Goal: Information Seeking & Learning: Check status

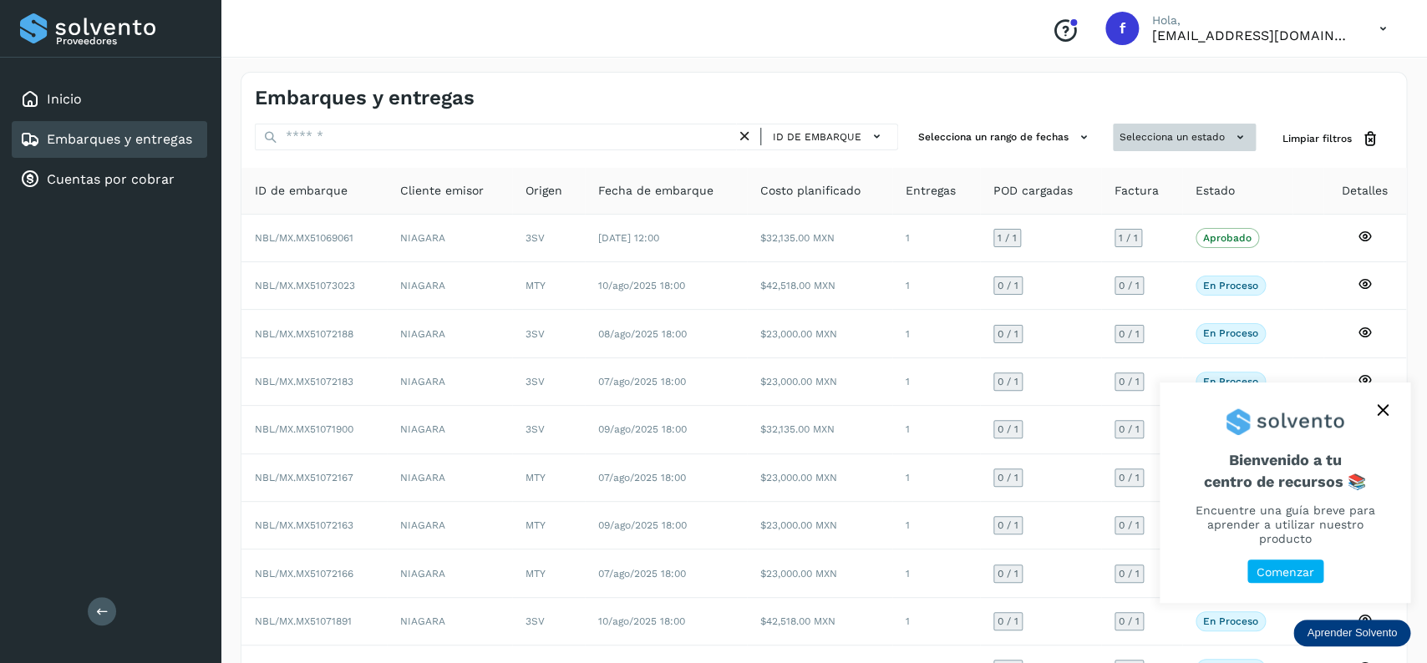
click at [1148, 147] on button "Selecciona un estado" at bounding box center [1184, 138] width 143 height 28
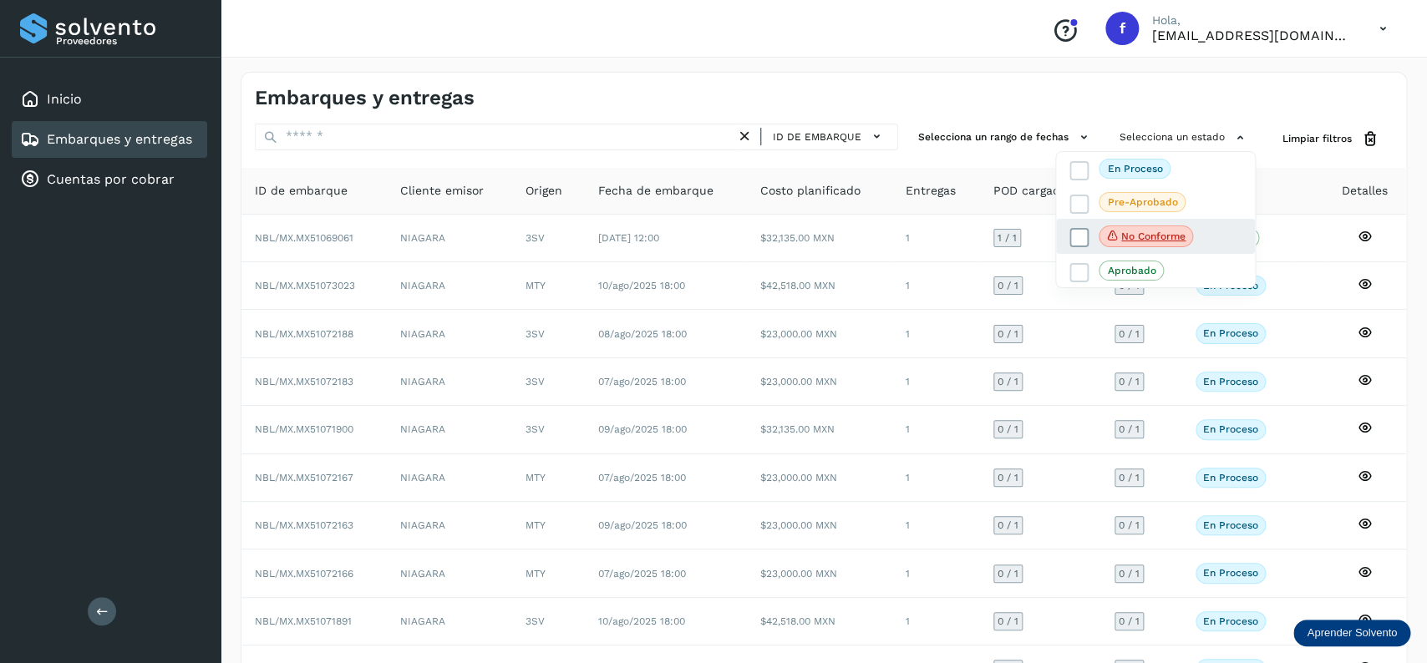
click at [1080, 229] on label "No conforme" at bounding box center [1131, 237] width 124 height 22
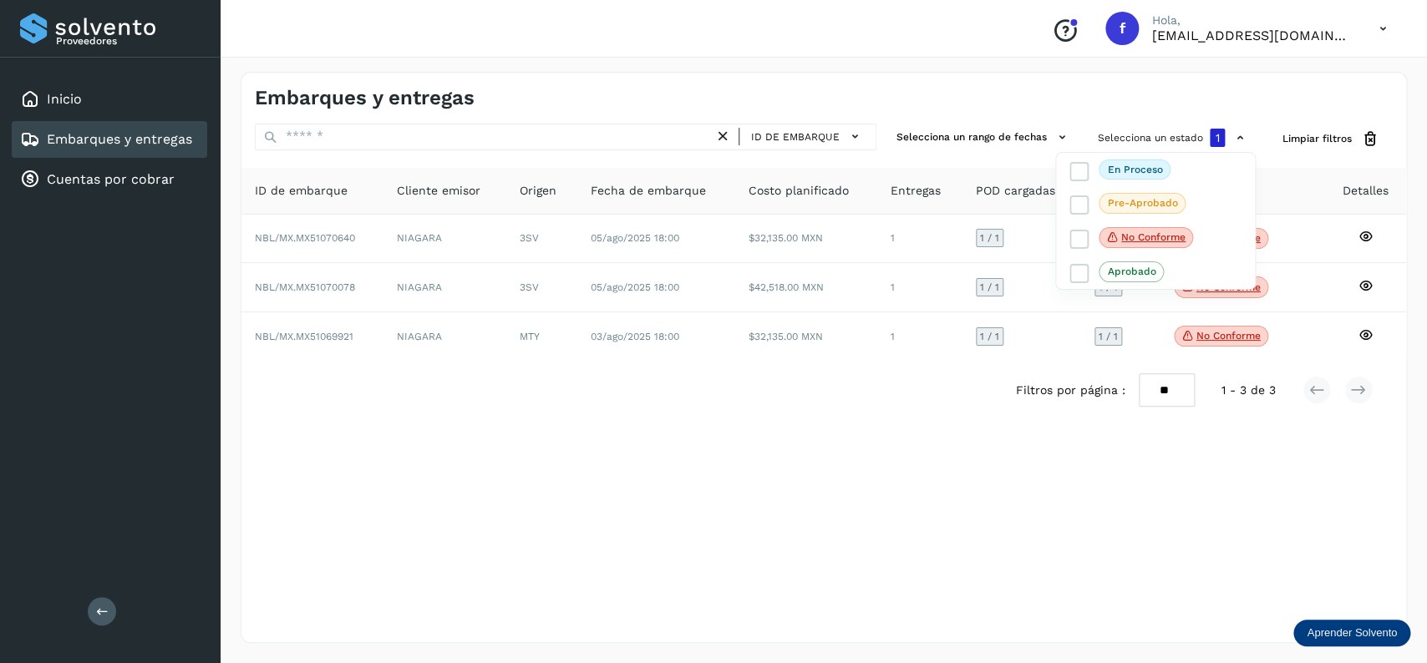
click at [786, 406] on div at bounding box center [713, 331] width 1427 height 663
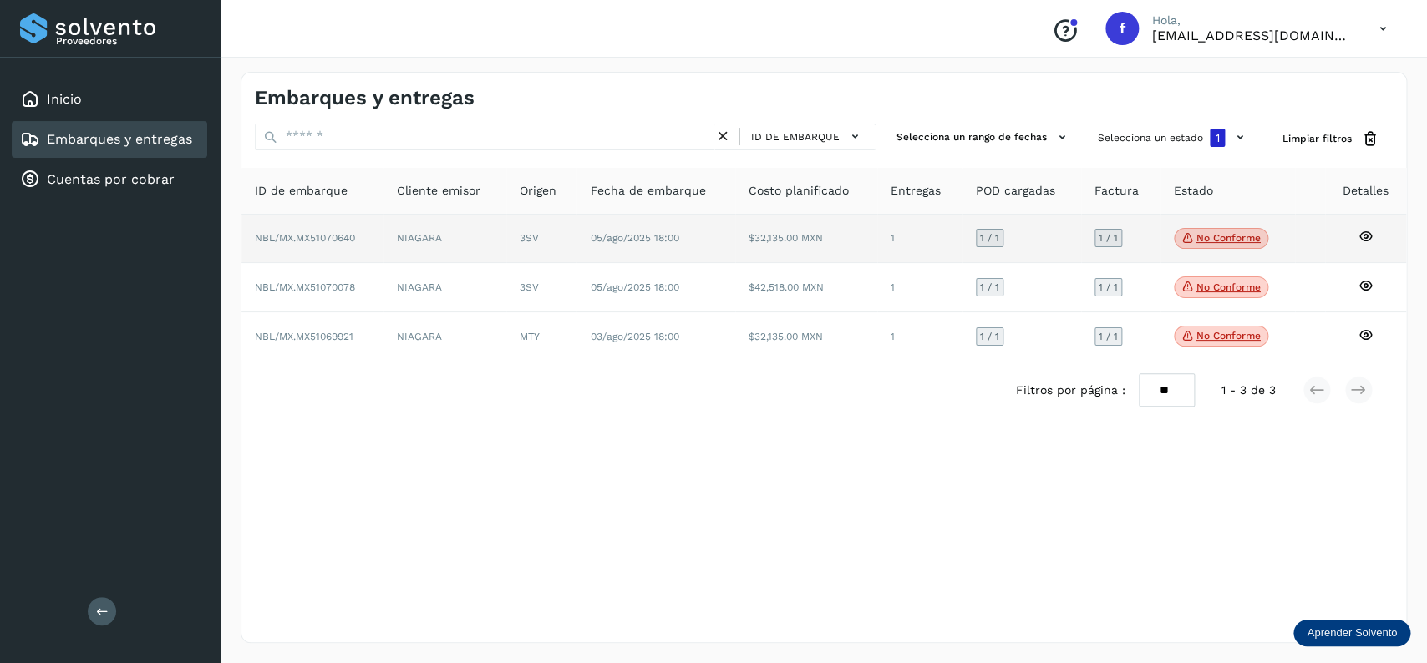
click at [764, 234] on td "$32,135.00 MXN" at bounding box center [806, 239] width 142 height 49
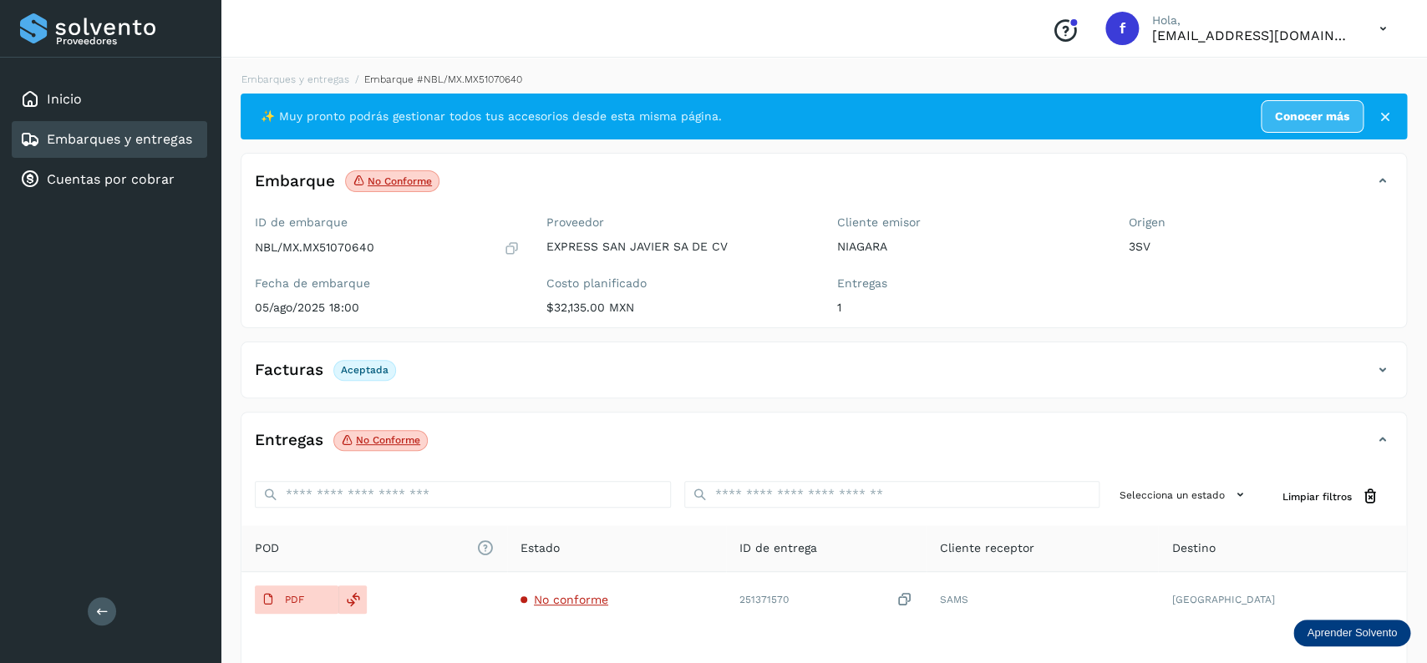
drag, startPoint x: 99, startPoint y: 121, endPoint x: 124, endPoint y: 129, distance: 25.6
click at [99, 121] on div "Embarques y entregas" at bounding box center [109, 139] width 195 height 37
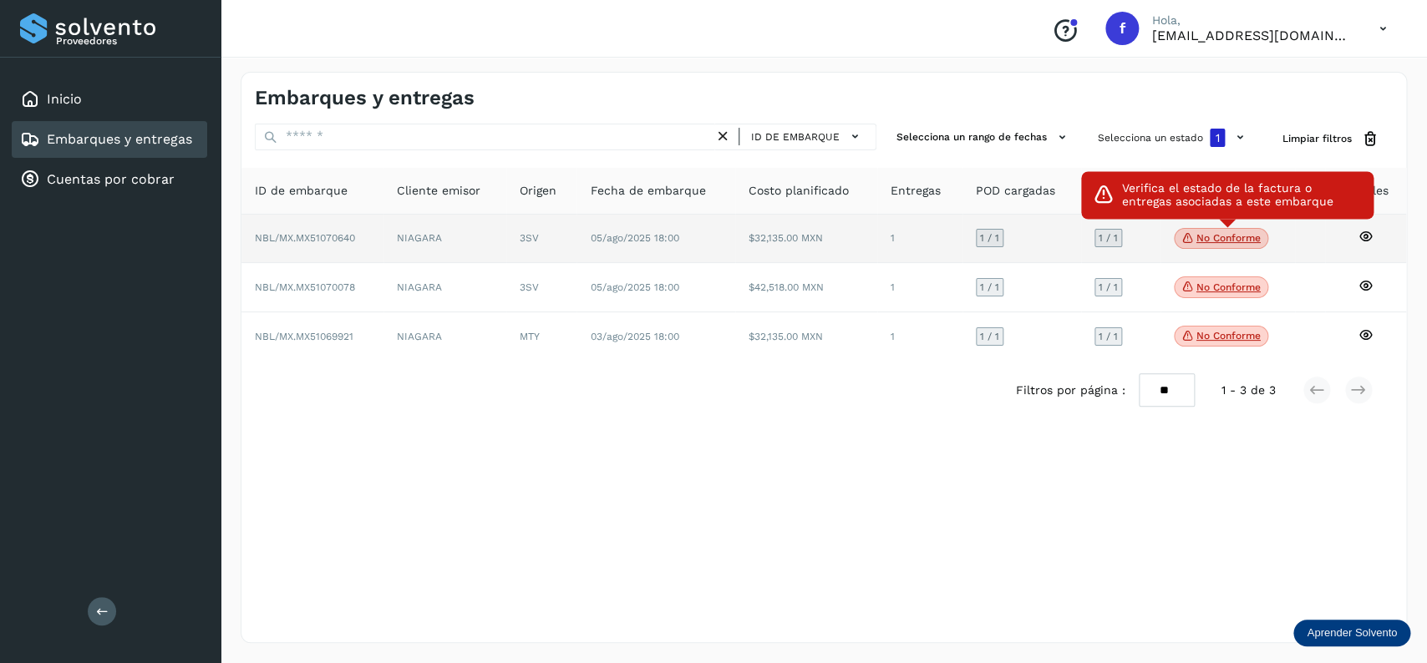
click at [1230, 243] on p "No conforme" at bounding box center [1228, 238] width 64 height 12
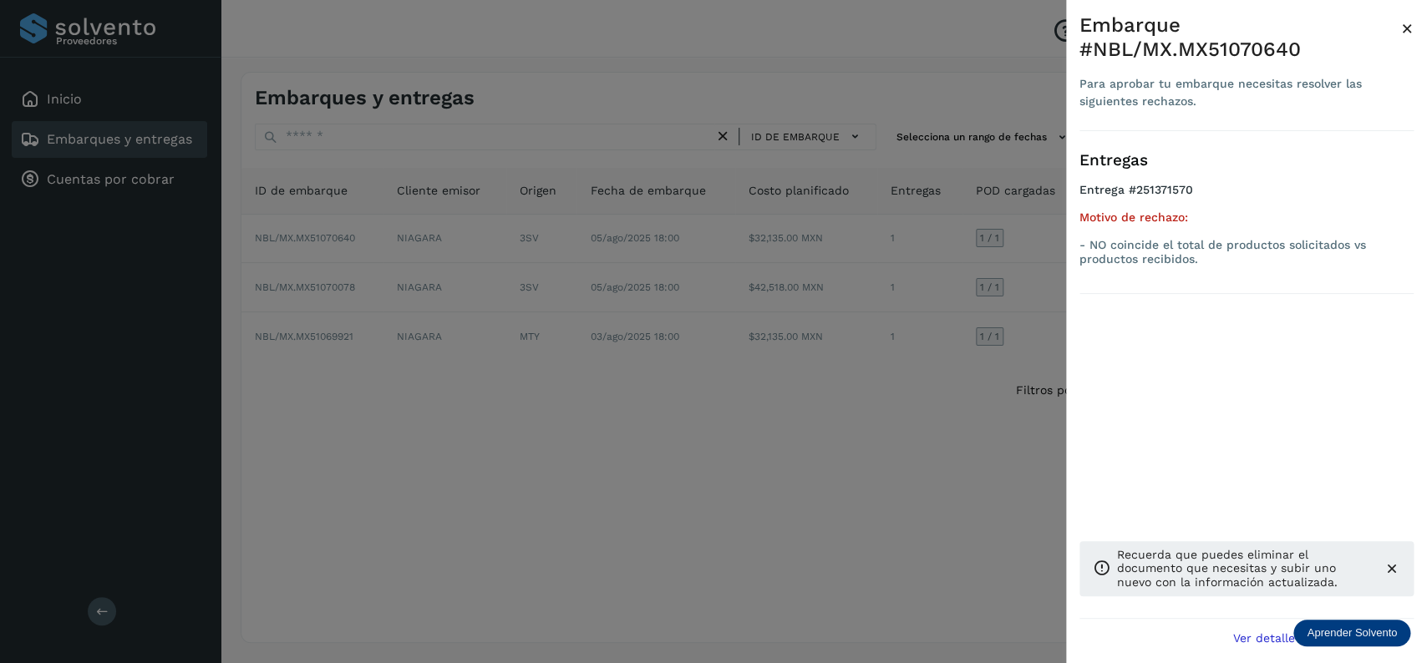
click at [535, 337] on div at bounding box center [713, 331] width 1427 height 663
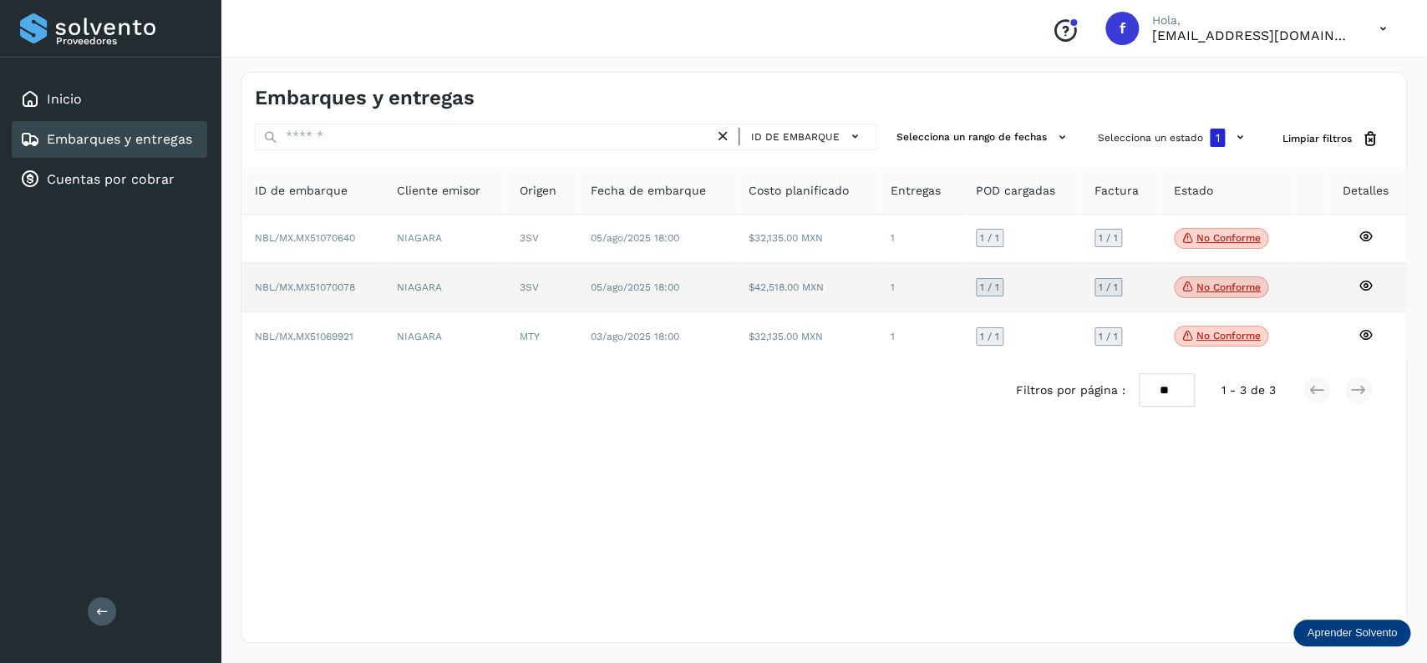
click at [671, 293] on span "05/ago/2025 18:00" at bounding box center [634, 287] width 89 height 12
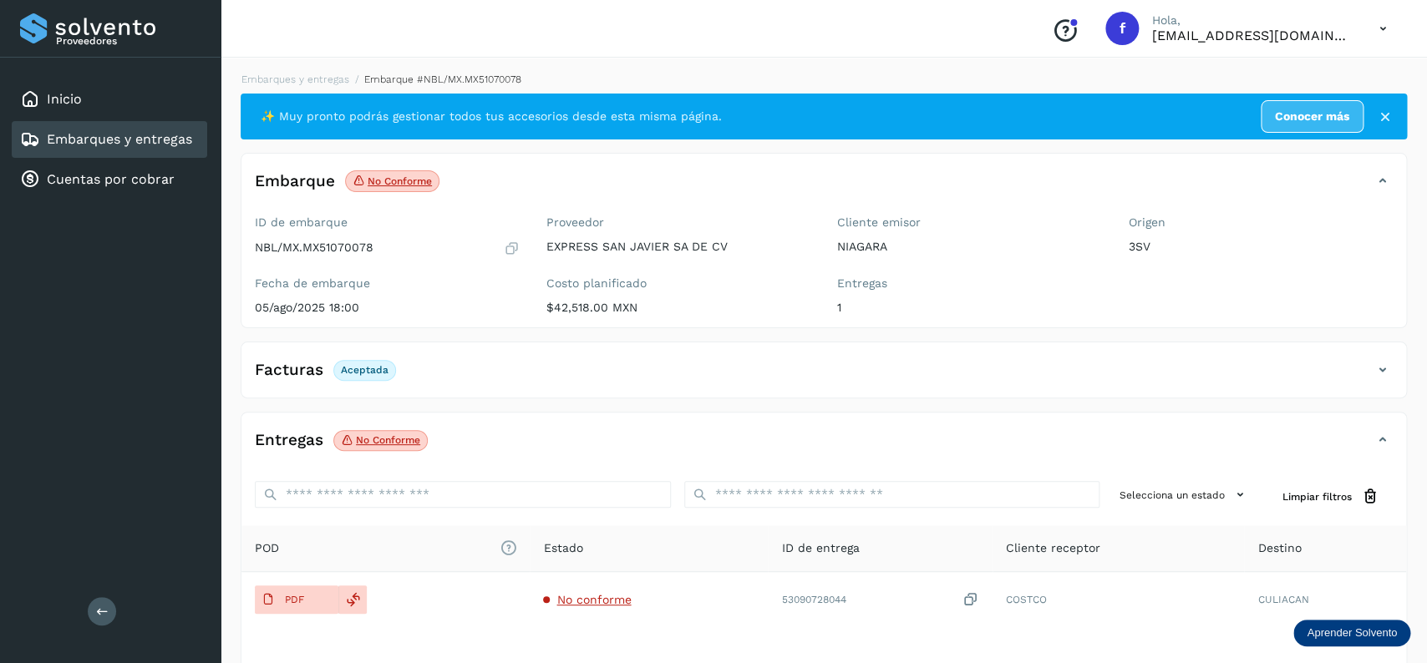
scroll to position [130, 0]
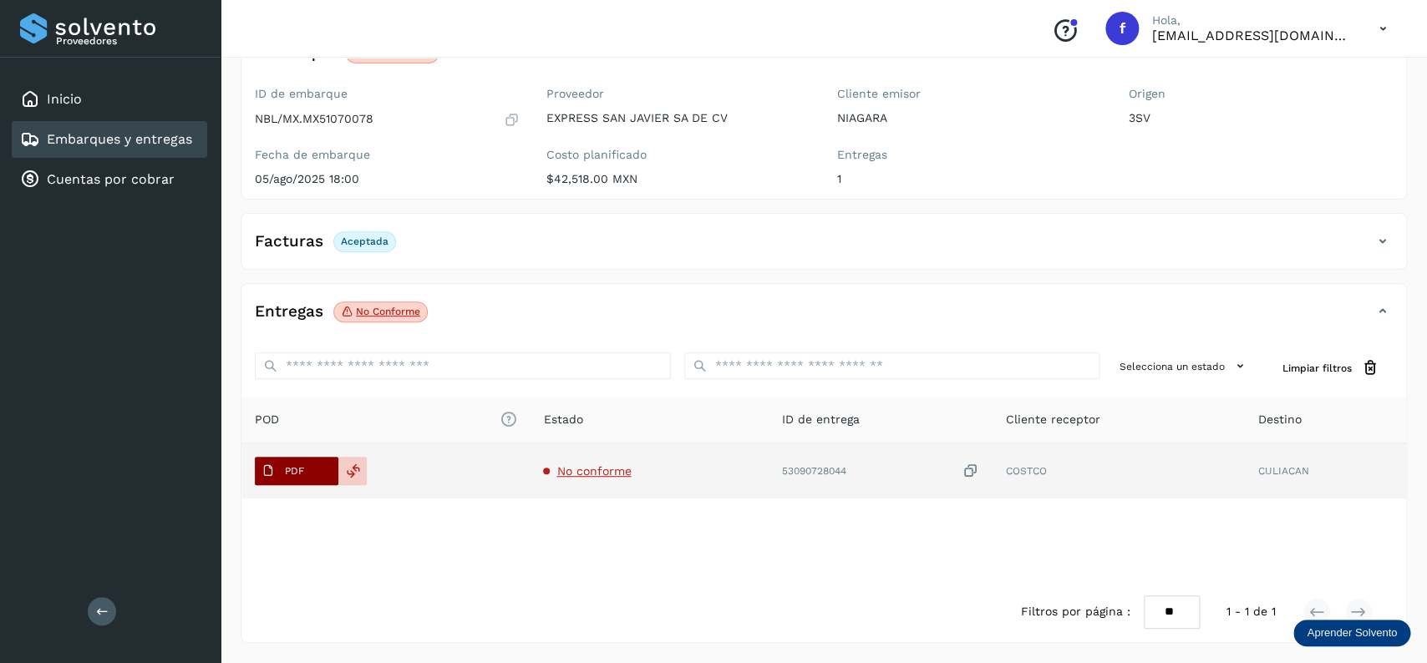
click at [305, 473] on span "PDF" at bounding box center [283, 471] width 56 height 27
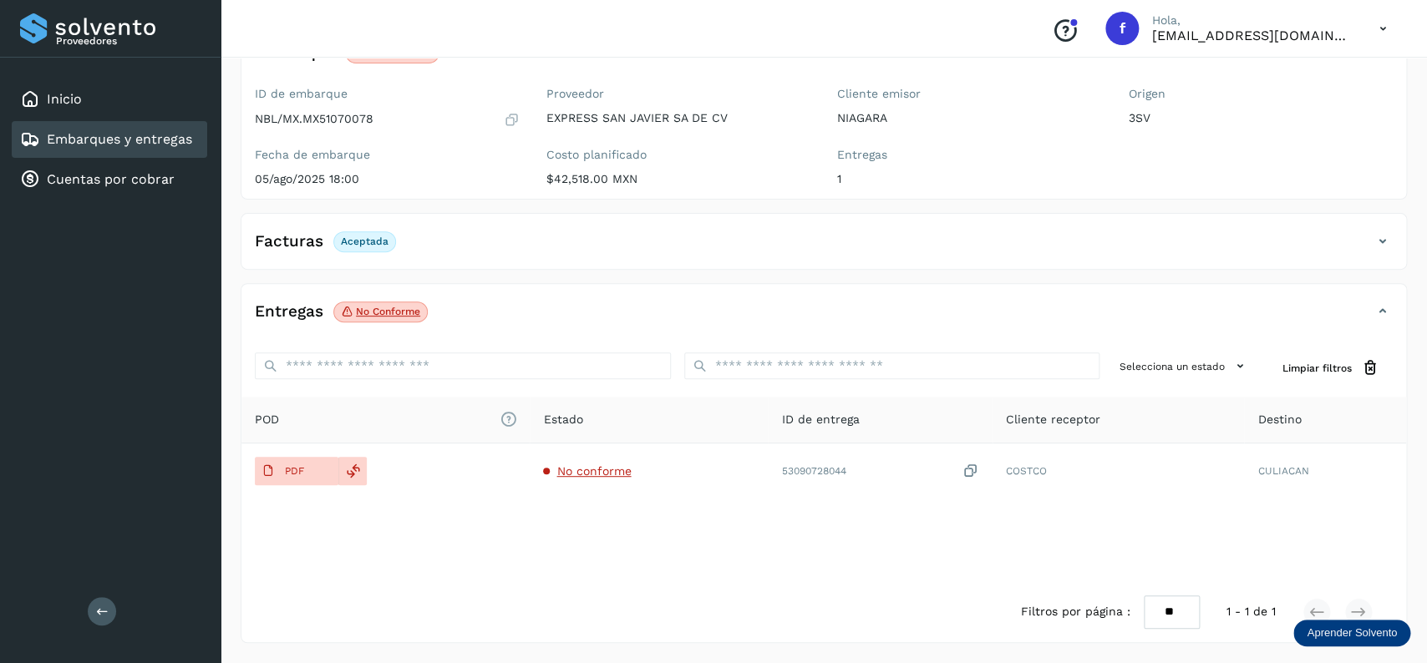
click at [142, 140] on link "Embarques y entregas" at bounding box center [119, 139] width 145 height 16
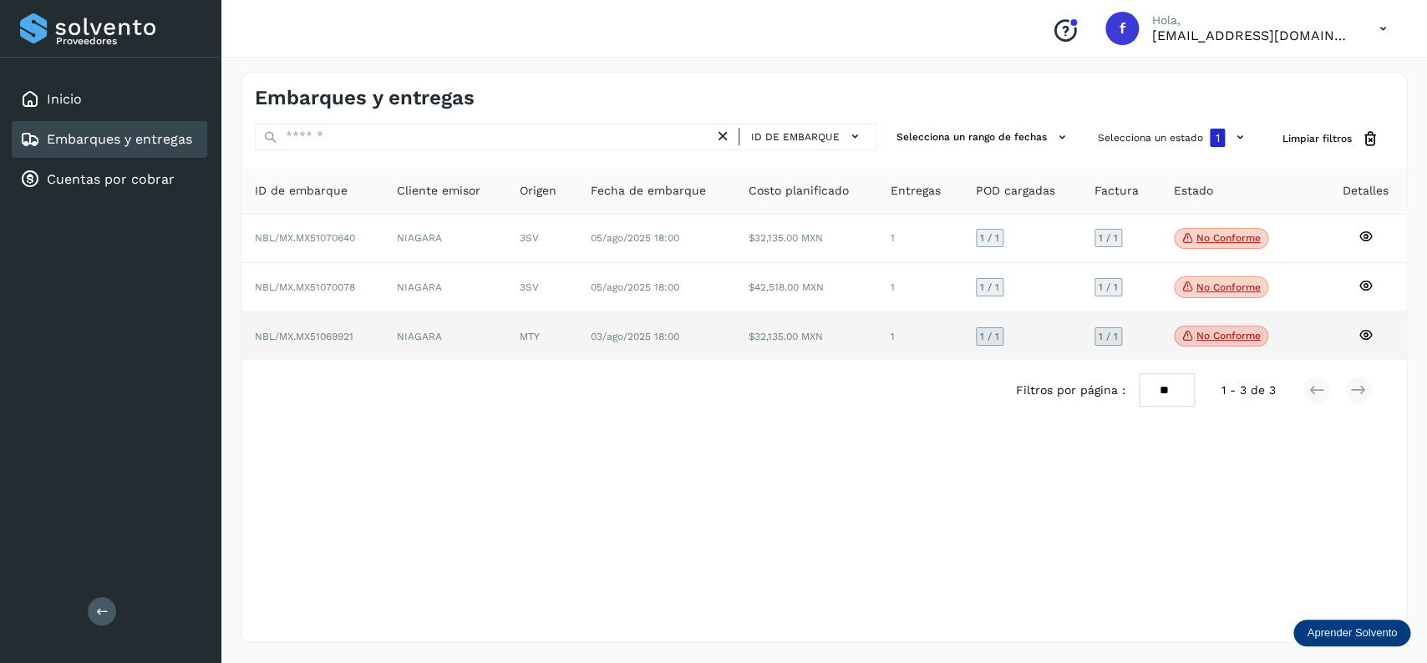
click at [300, 352] on td "NBL/MX.MX51069921" at bounding box center [312, 336] width 142 height 48
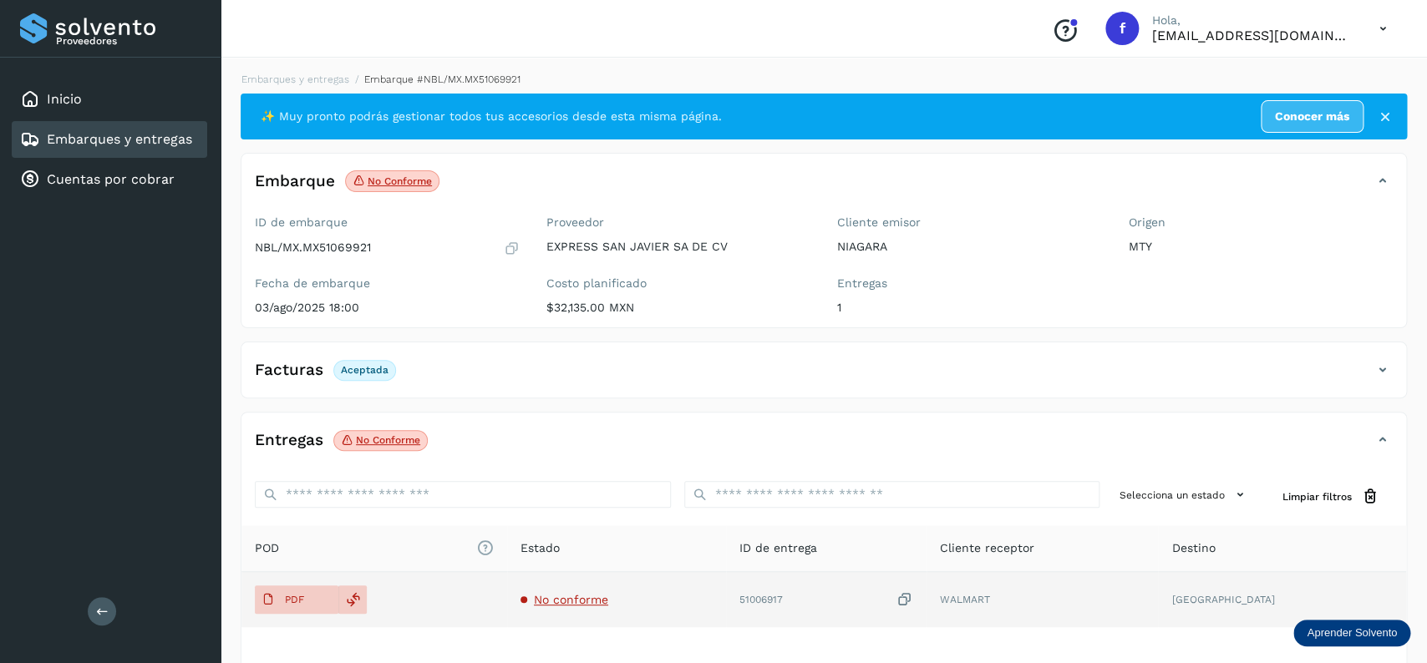
scroll to position [130, 0]
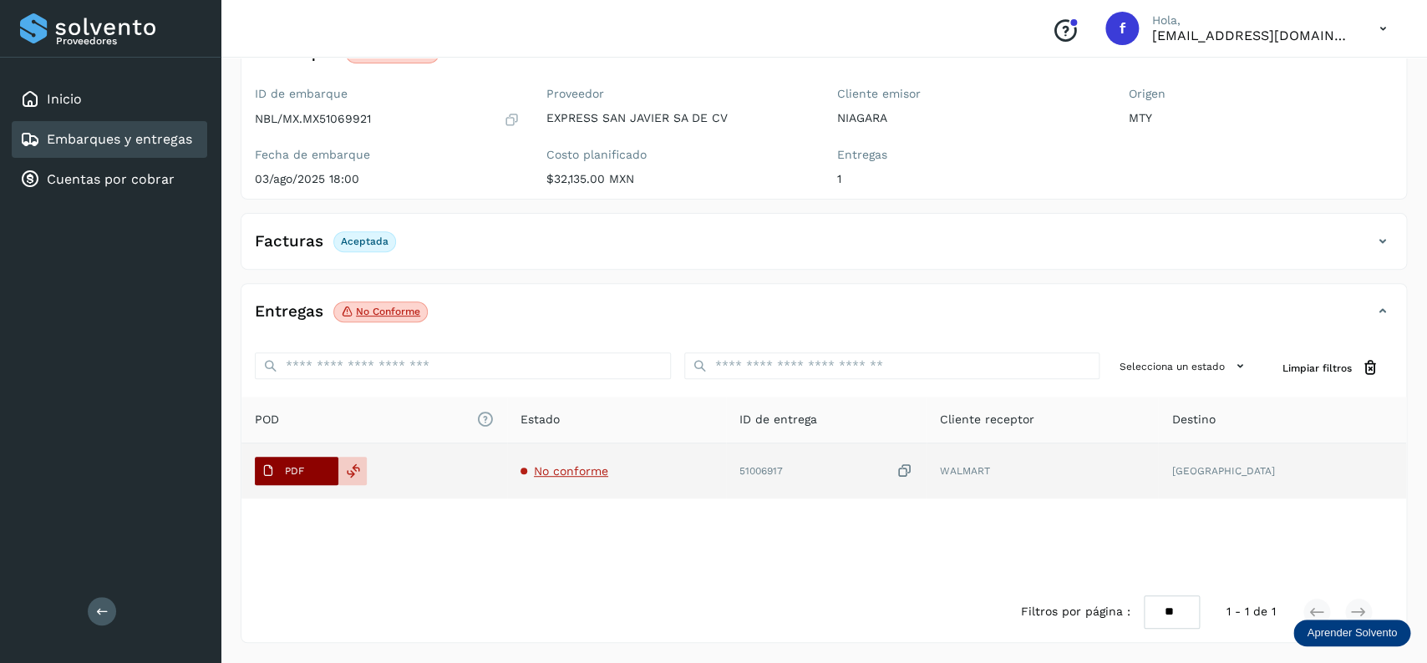
click at [302, 475] on p "PDF" at bounding box center [294, 471] width 19 height 12
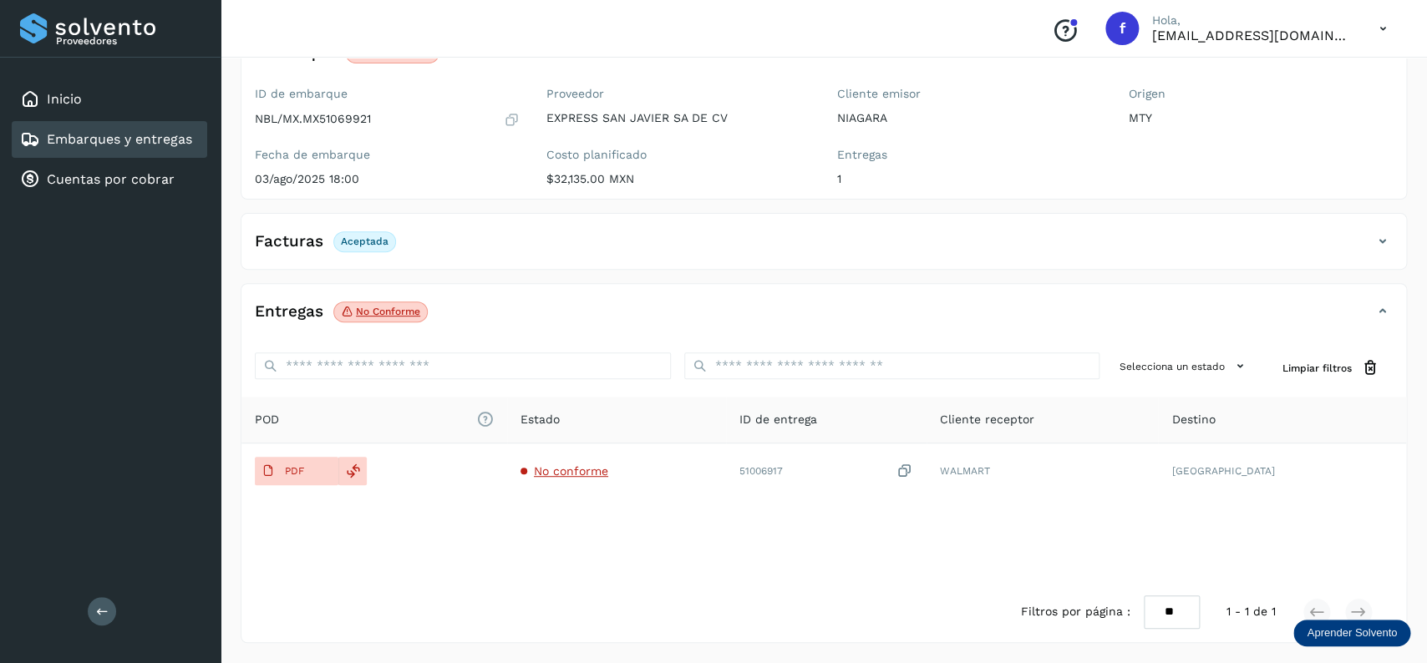
click at [183, 134] on link "Embarques y entregas" at bounding box center [119, 139] width 145 height 16
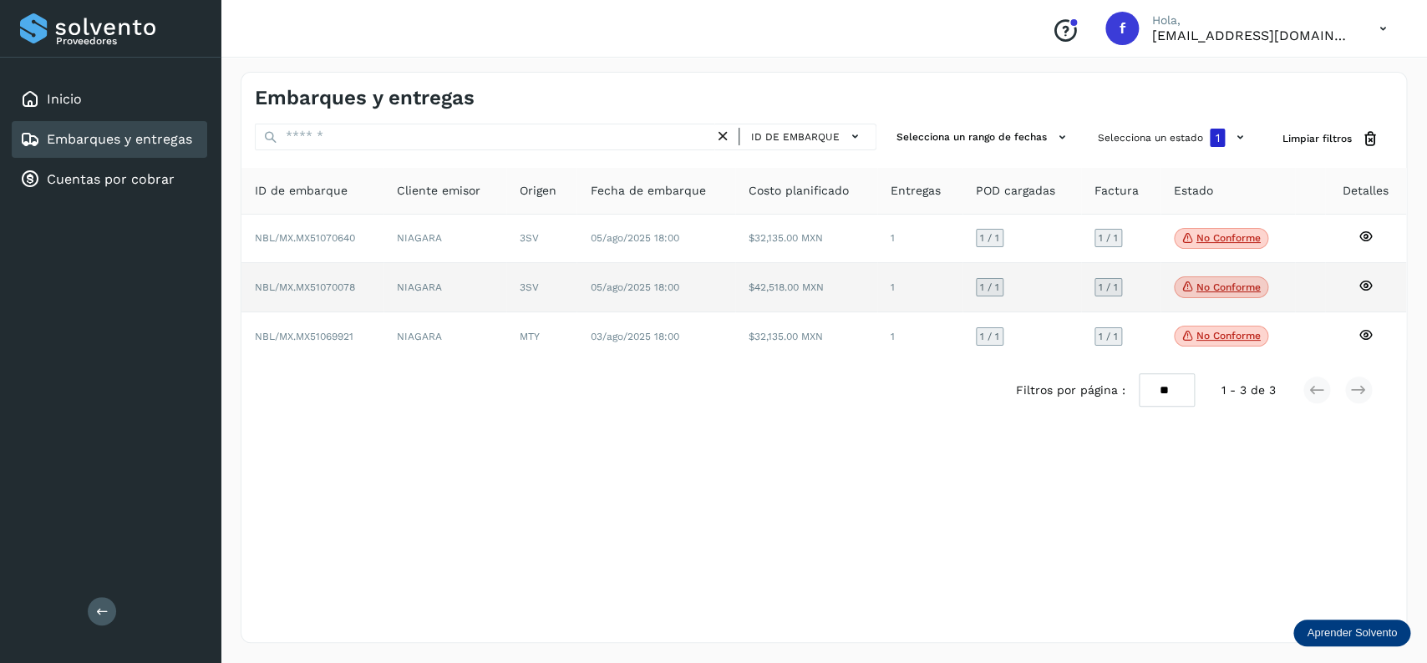
click at [662, 292] on span "05/ago/2025 18:00" at bounding box center [634, 287] width 89 height 12
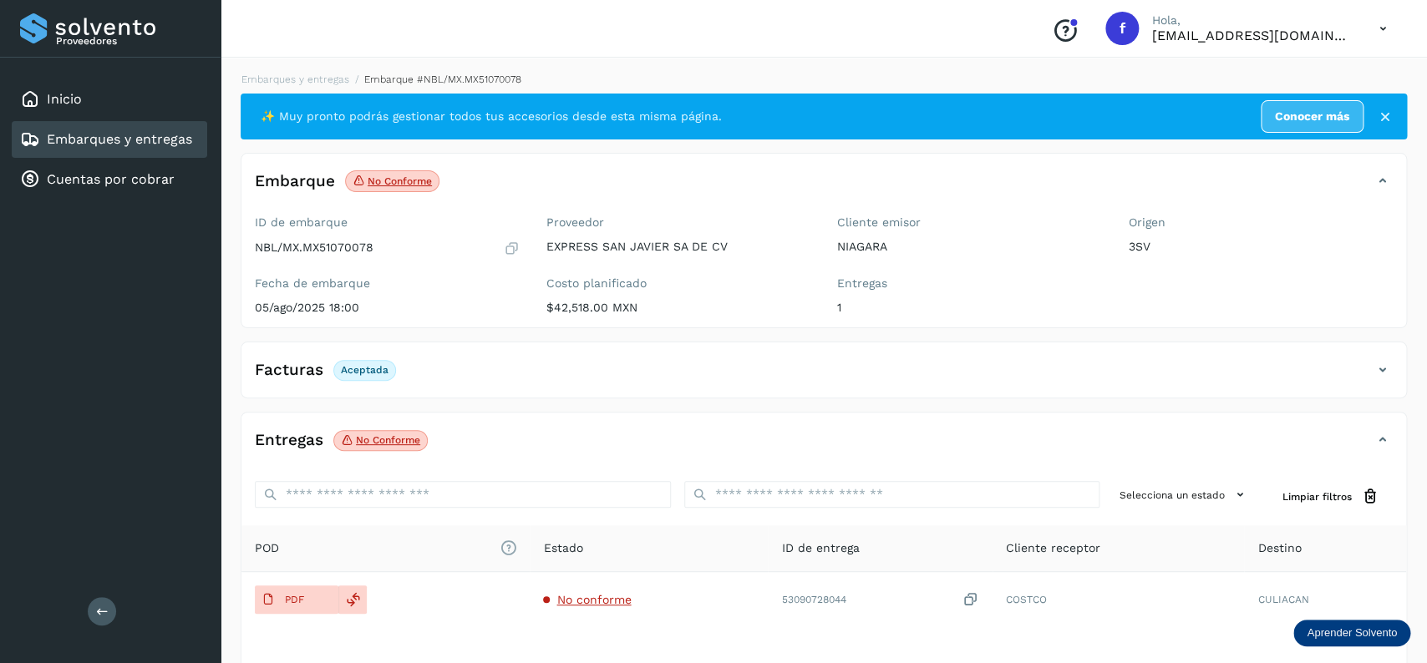
scroll to position [130, 0]
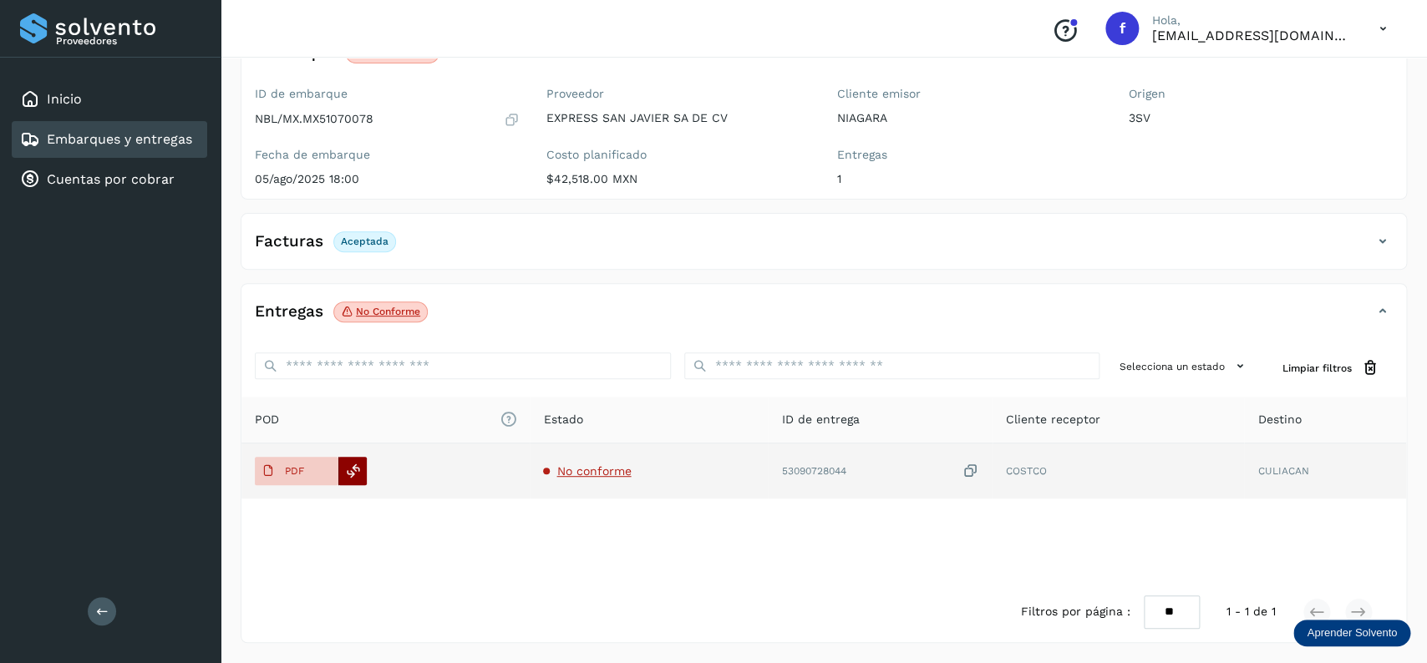
click at [362, 470] on div at bounding box center [352, 471] width 28 height 28
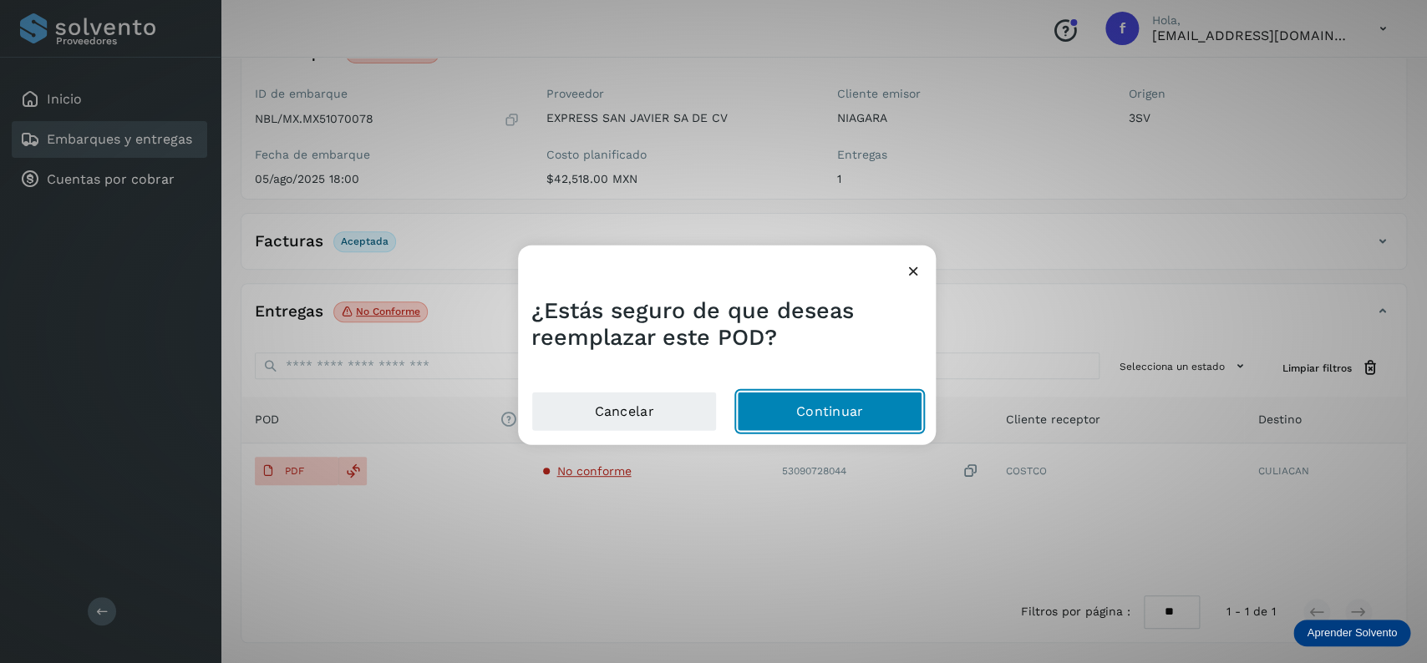
click at [830, 403] on button "Continuar" at bounding box center [829, 411] width 185 height 40
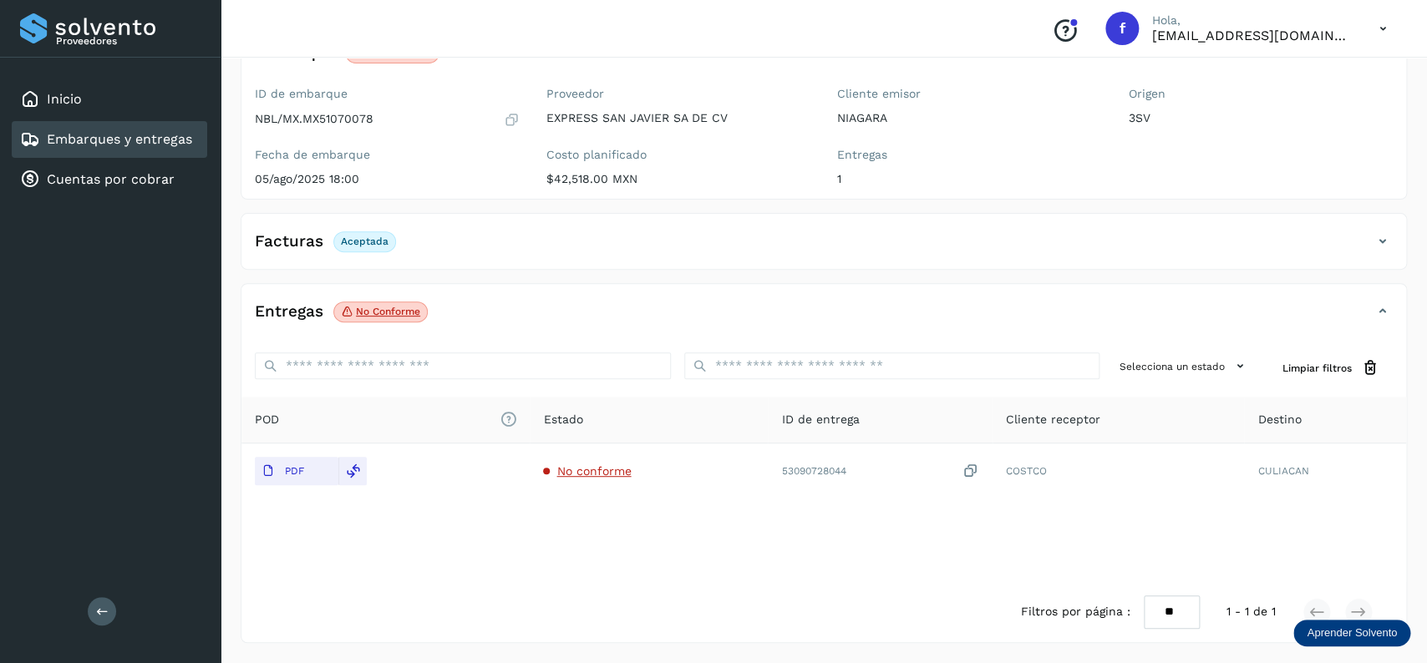
click at [157, 139] on link "Embarques y entregas" at bounding box center [119, 139] width 145 height 16
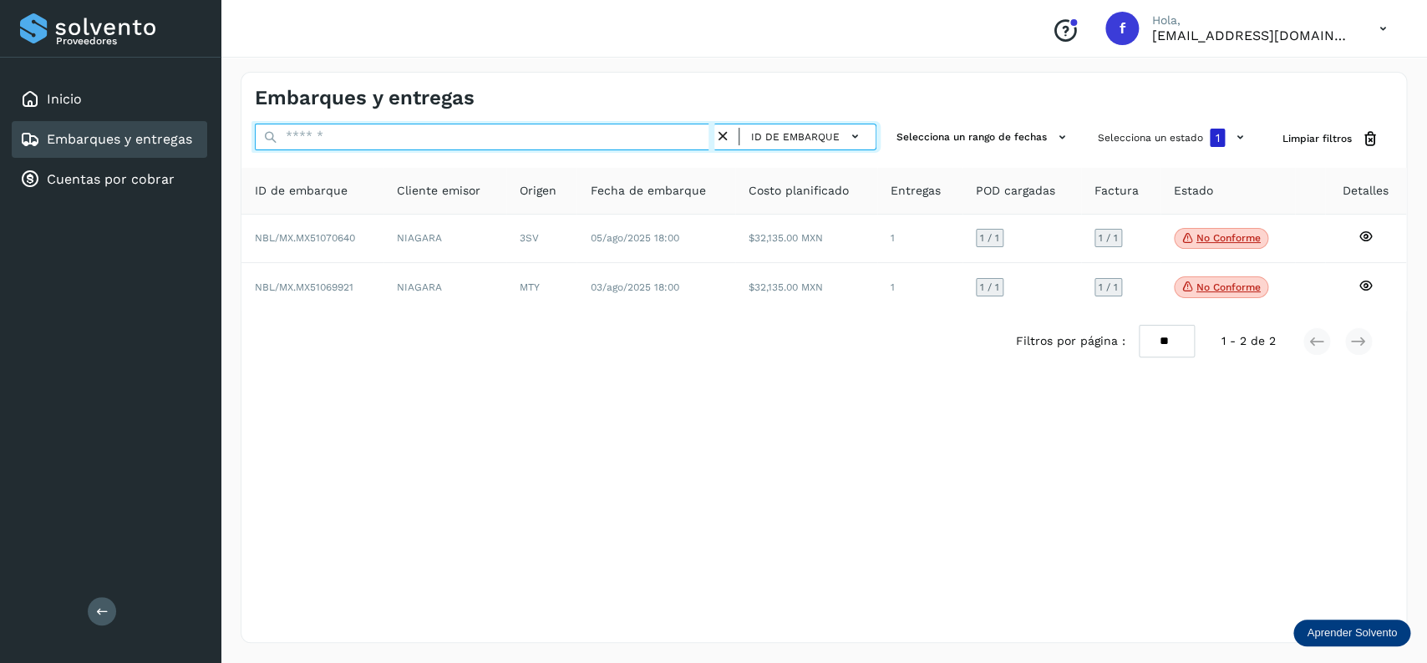
click at [438, 139] on input "text" at bounding box center [484, 137] width 459 height 27
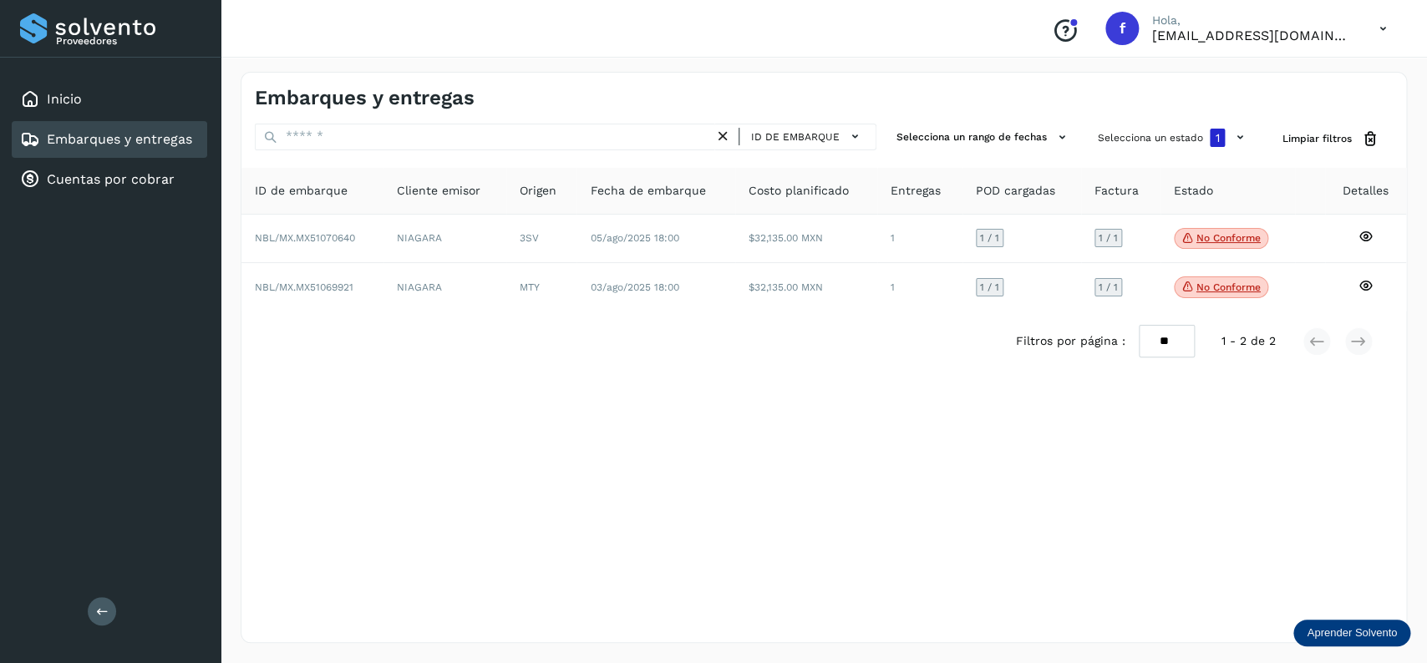
click at [533, 317] on div "Filtros por página : ** ** ** 1 - 2 de 2" at bounding box center [823, 342] width 1164 height 60
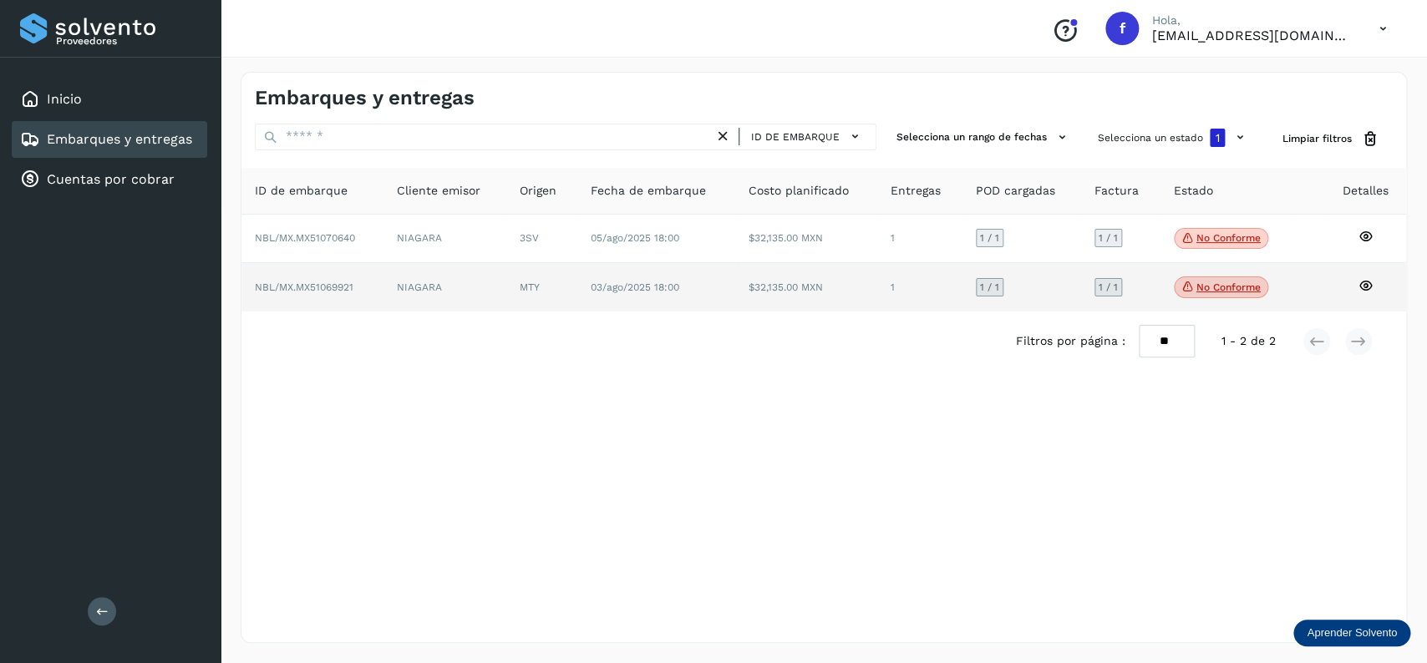
click at [525, 299] on td "MTY" at bounding box center [541, 287] width 71 height 48
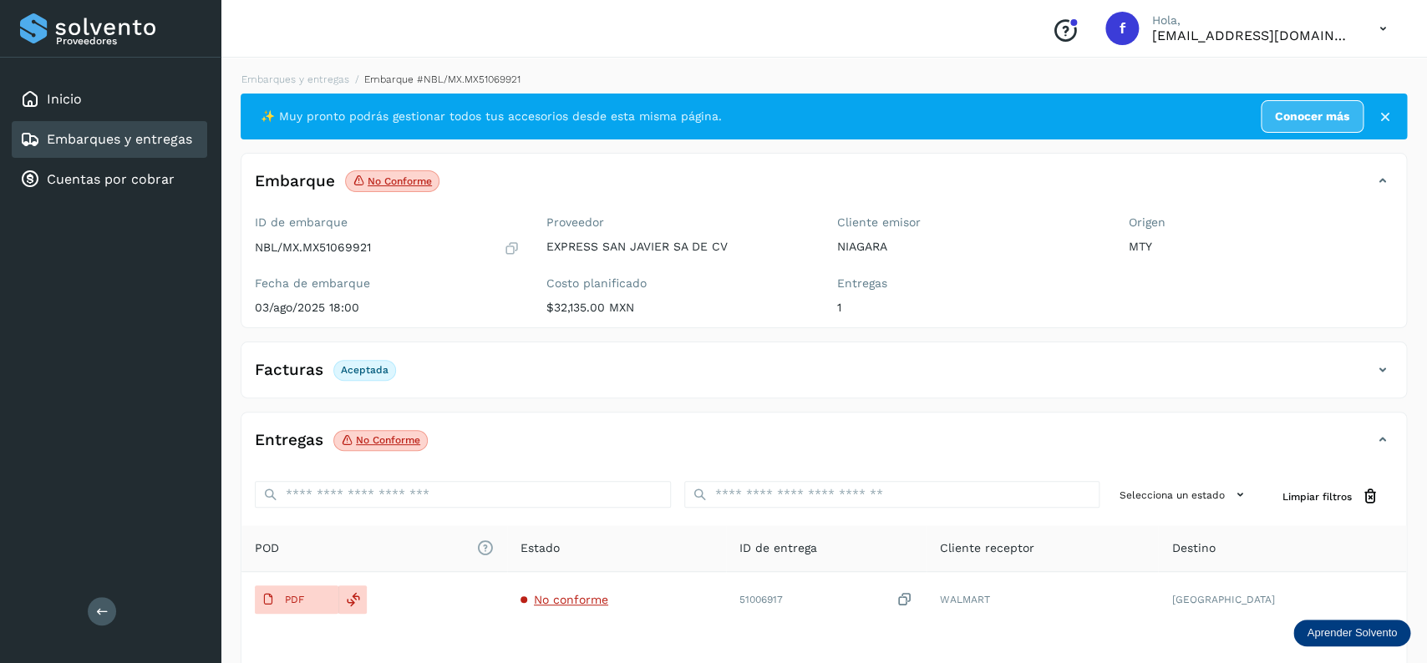
scroll to position [130, 0]
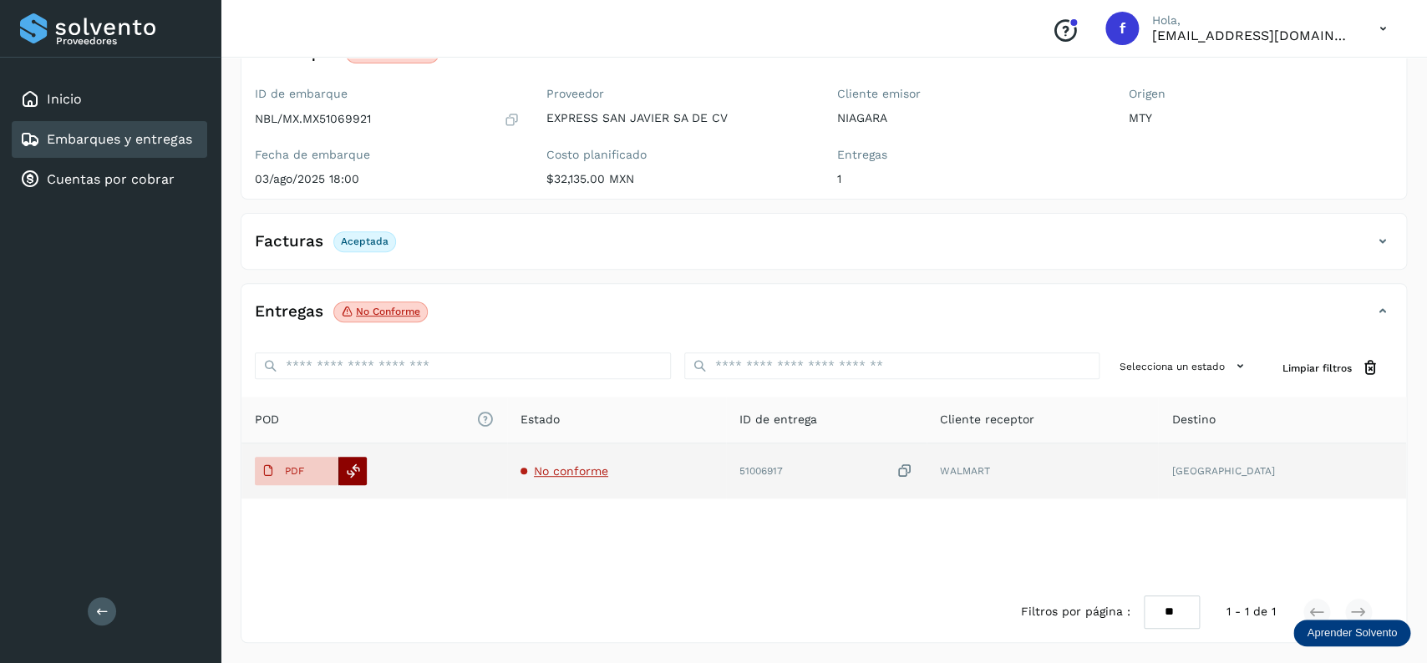
click at [364, 472] on div at bounding box center [352, 471] width 28 height 28
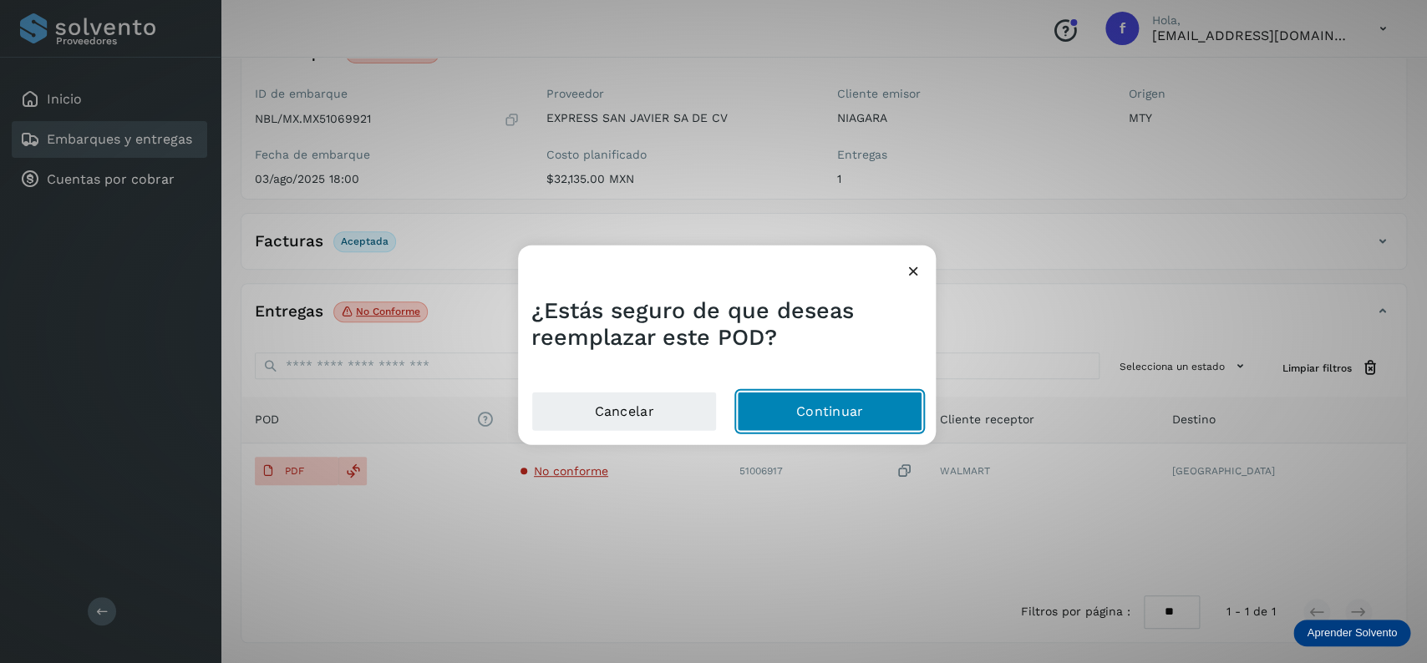
click at [818, 404] on button "Continuar" at bounding box center [829, 411] width 185 height 40
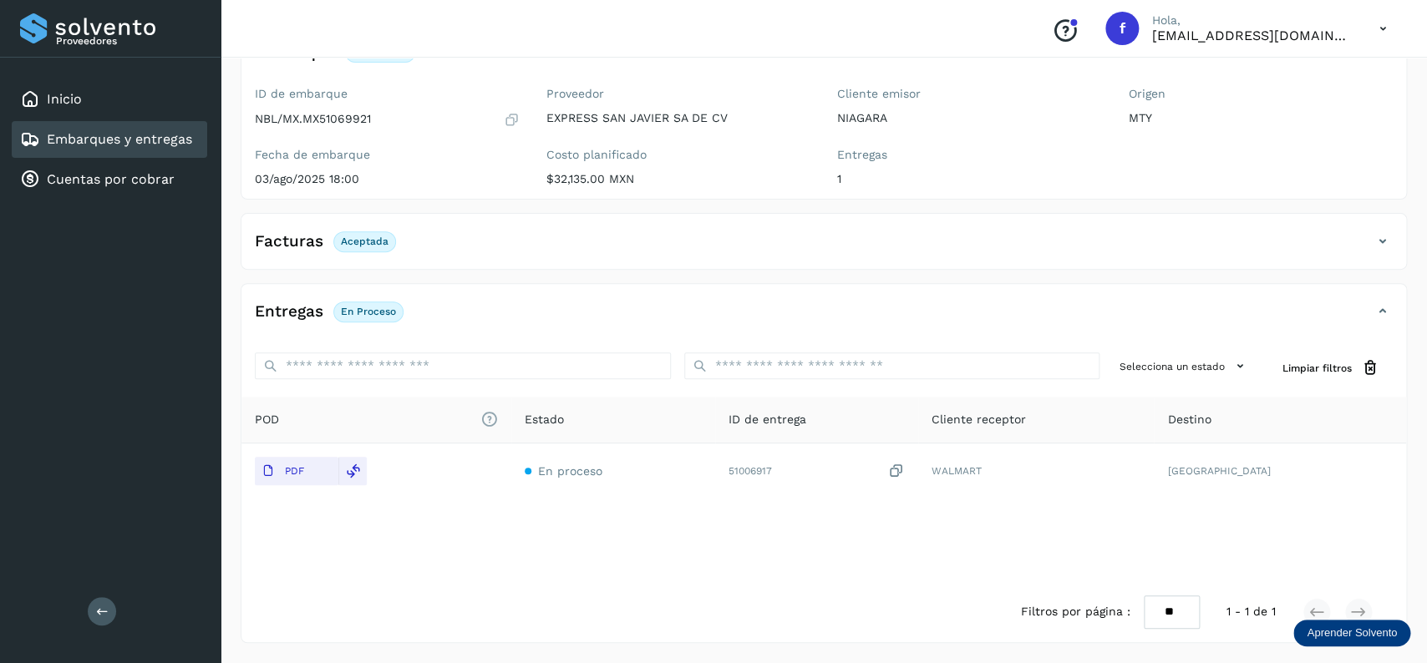
click at [153, 133] on link "Embarques y entregas" at bounding box center [119, 139] width 145 height 16
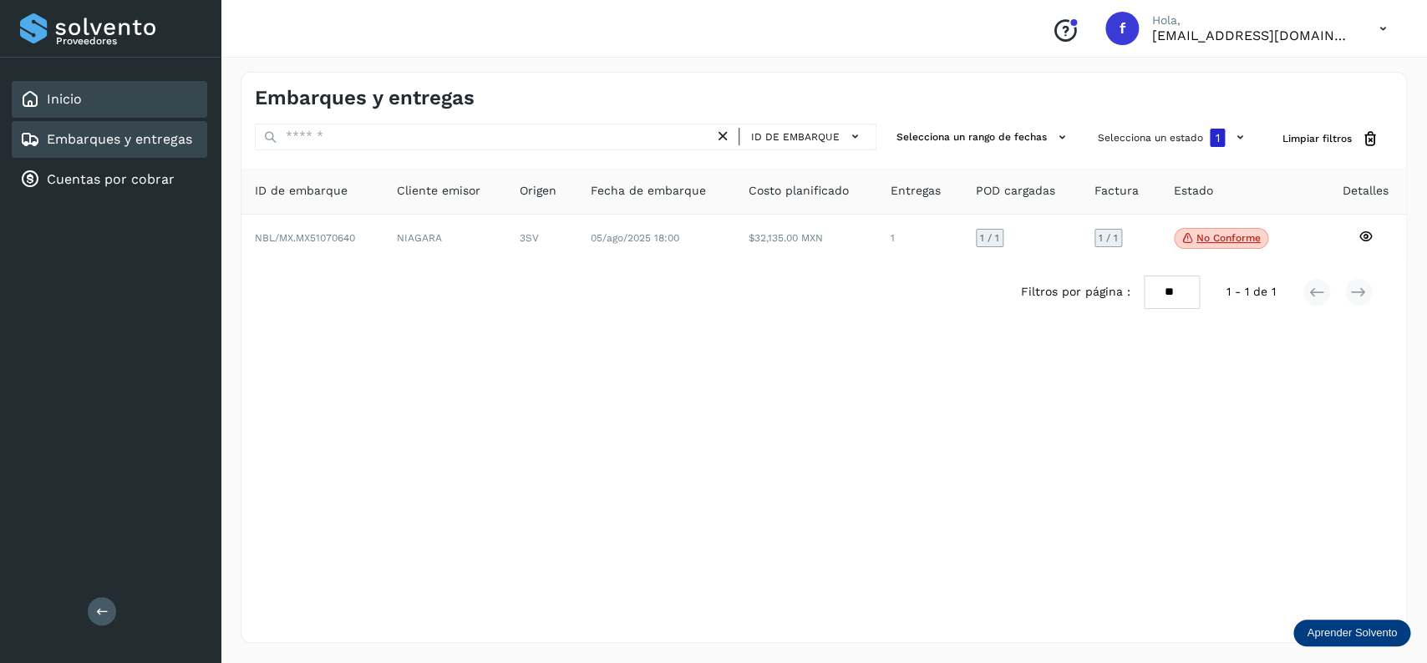
click at [129, 99] on div "Inicio" at bounding box center [109, 99] width 195 height 37
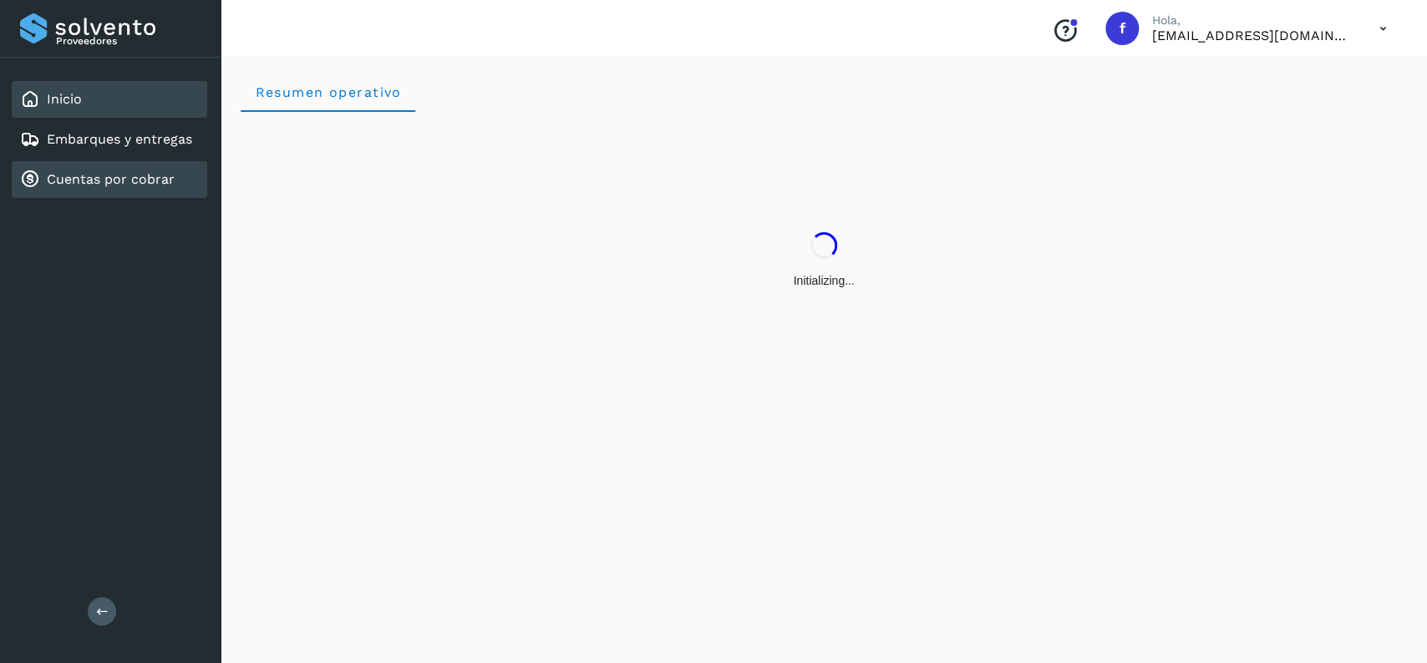
click at [176, 161] on div "Cuentas por cobrar" at bounding box center [109, 179] width 195 height 37
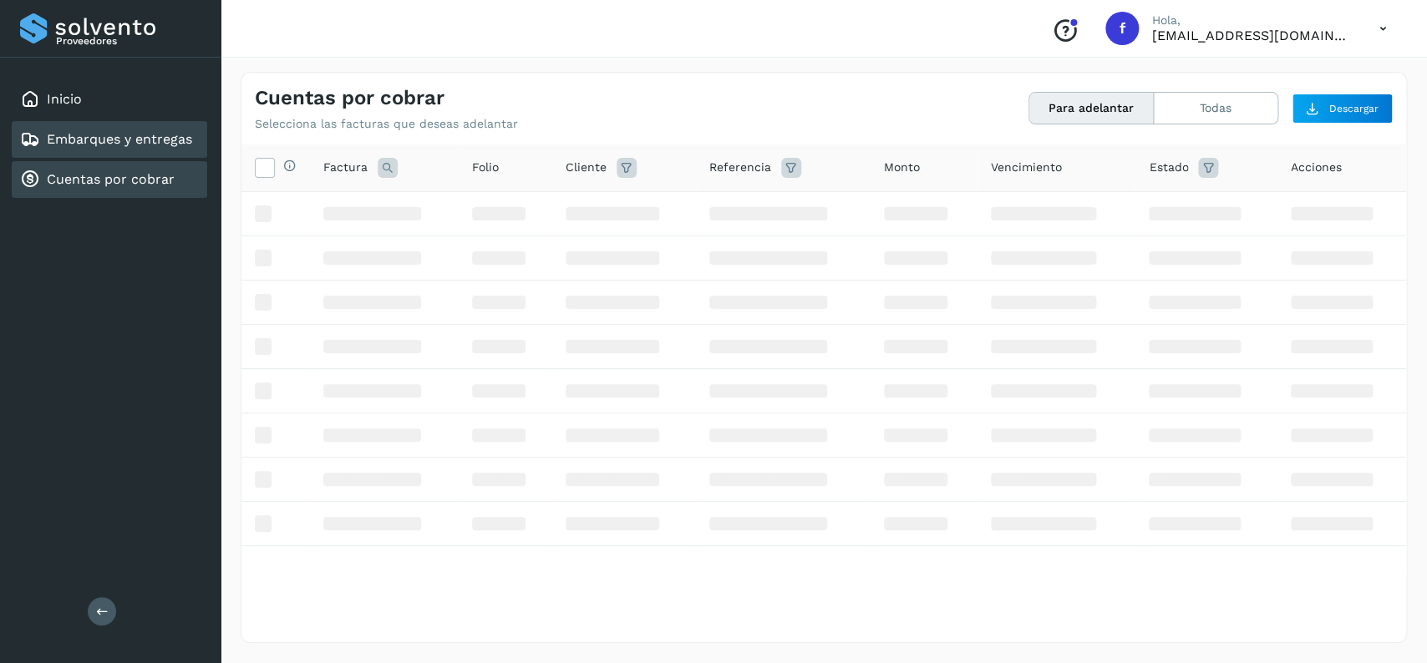
click at [184, 144] on link "Embarques y entregas" at bounding box center [119, 139] width 145 height 16
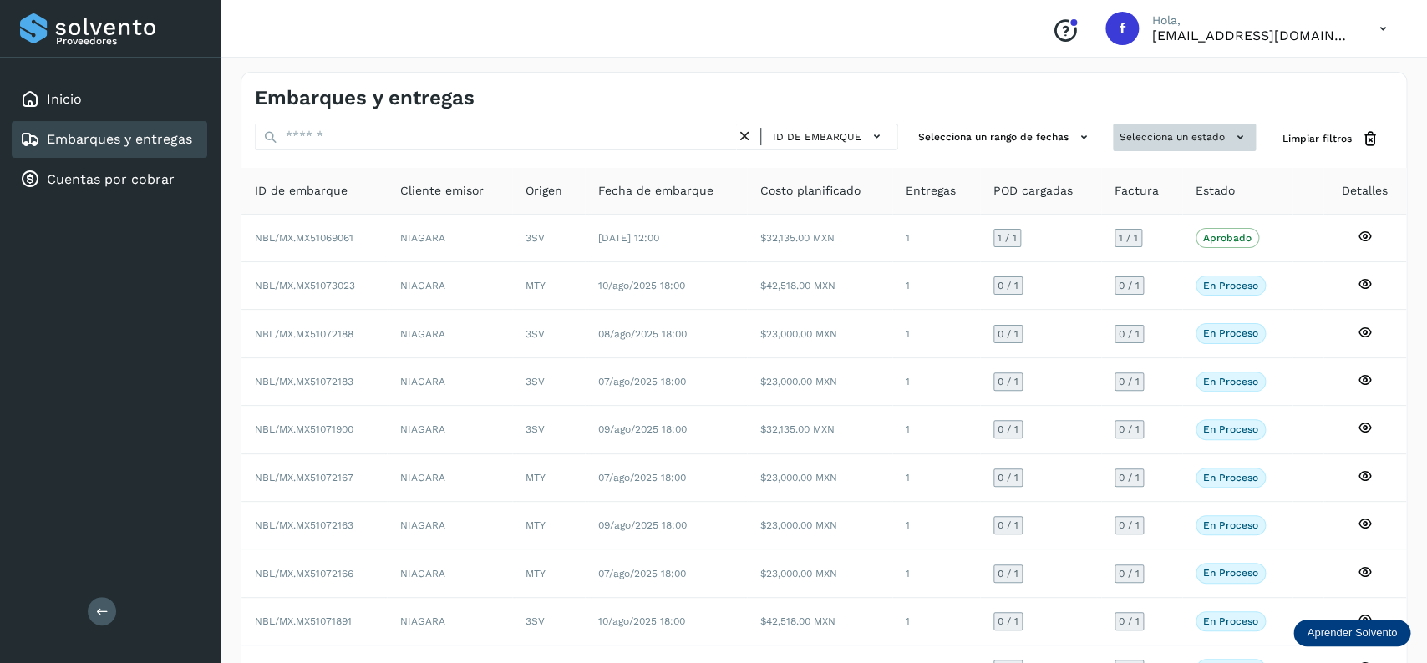
click at [1149, 132] on button "Selecciona un estado" at bounding box center [1184, 138] width 143 height 28
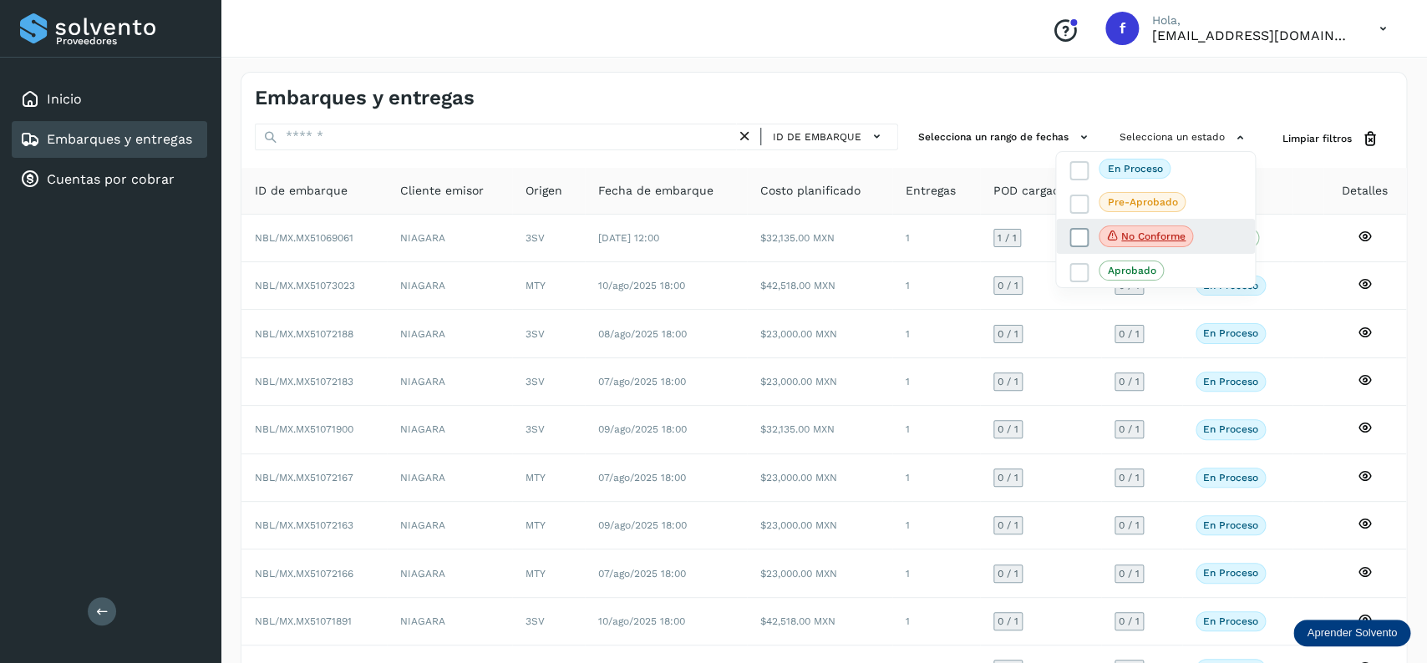
click at [1077, 239] on icon at bounding box center [1079, 238] width 17 height 17
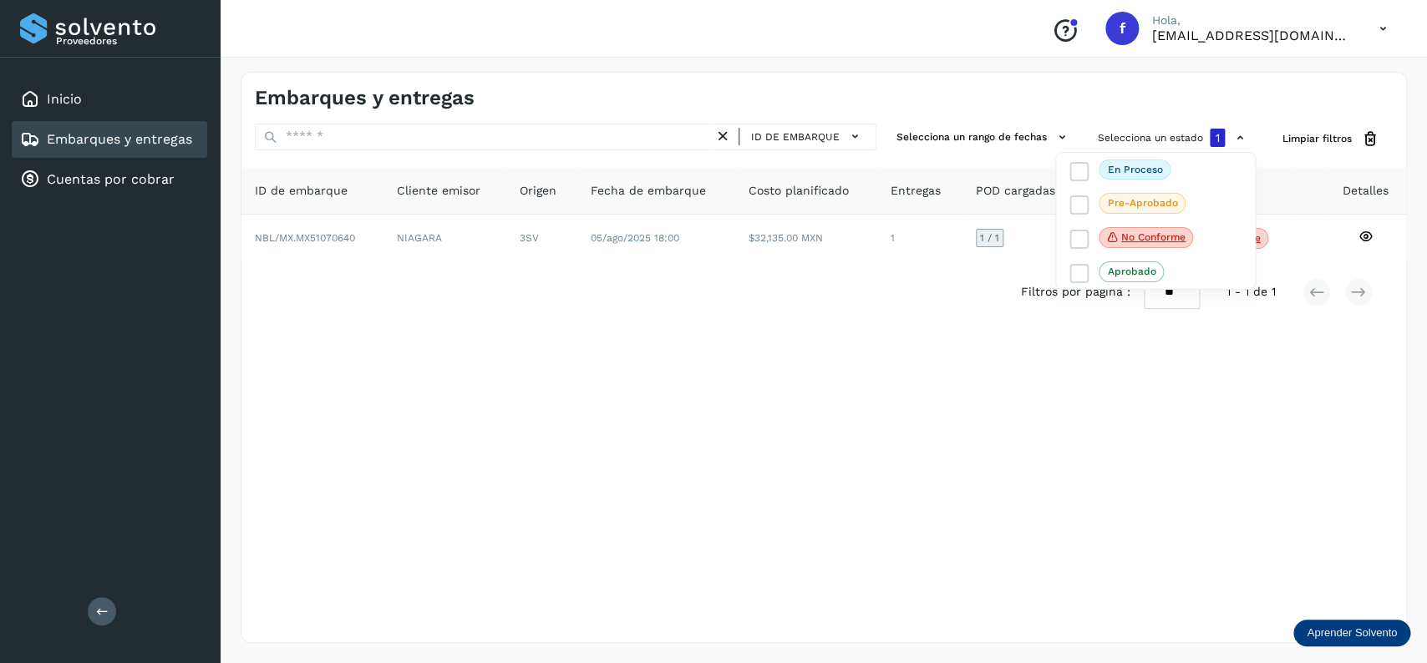
click at [957, 360] on div at bounding box center [713, 331] width 1427 height 663
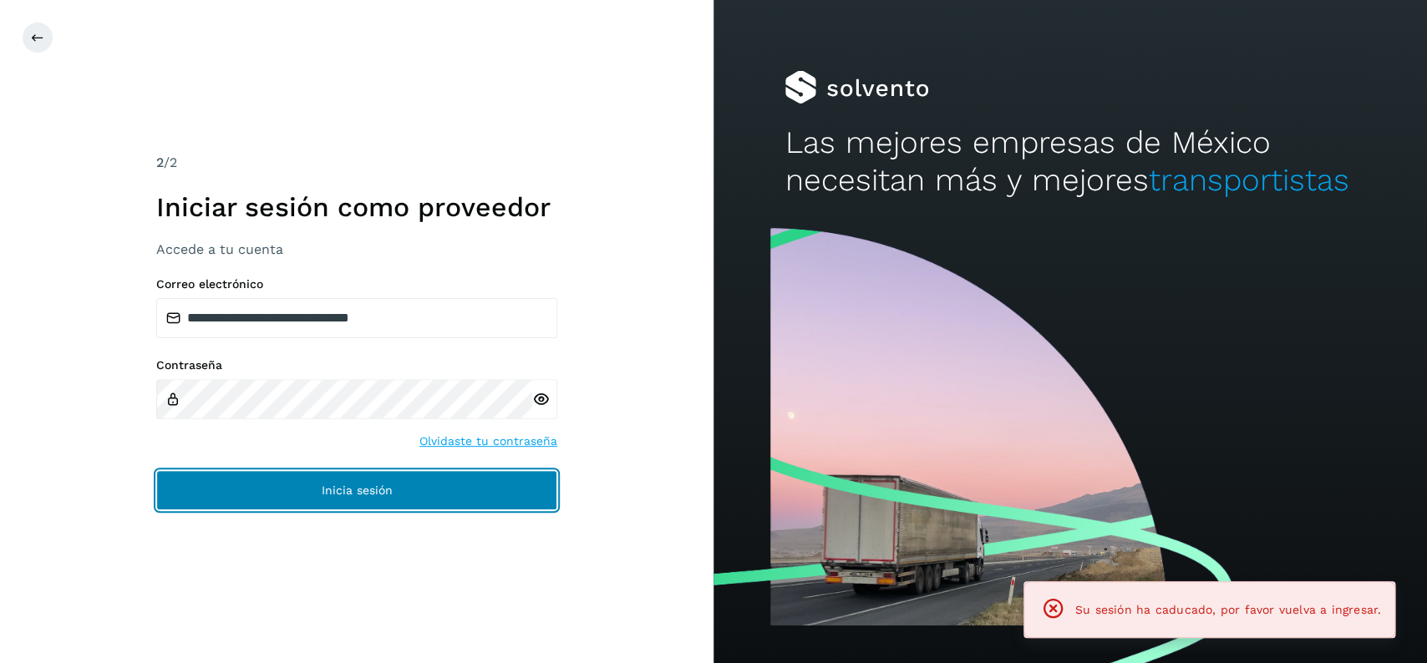
click at [510, 509] on button "Inicia sesión" at bounding box center [356, 490] width 401 height 40
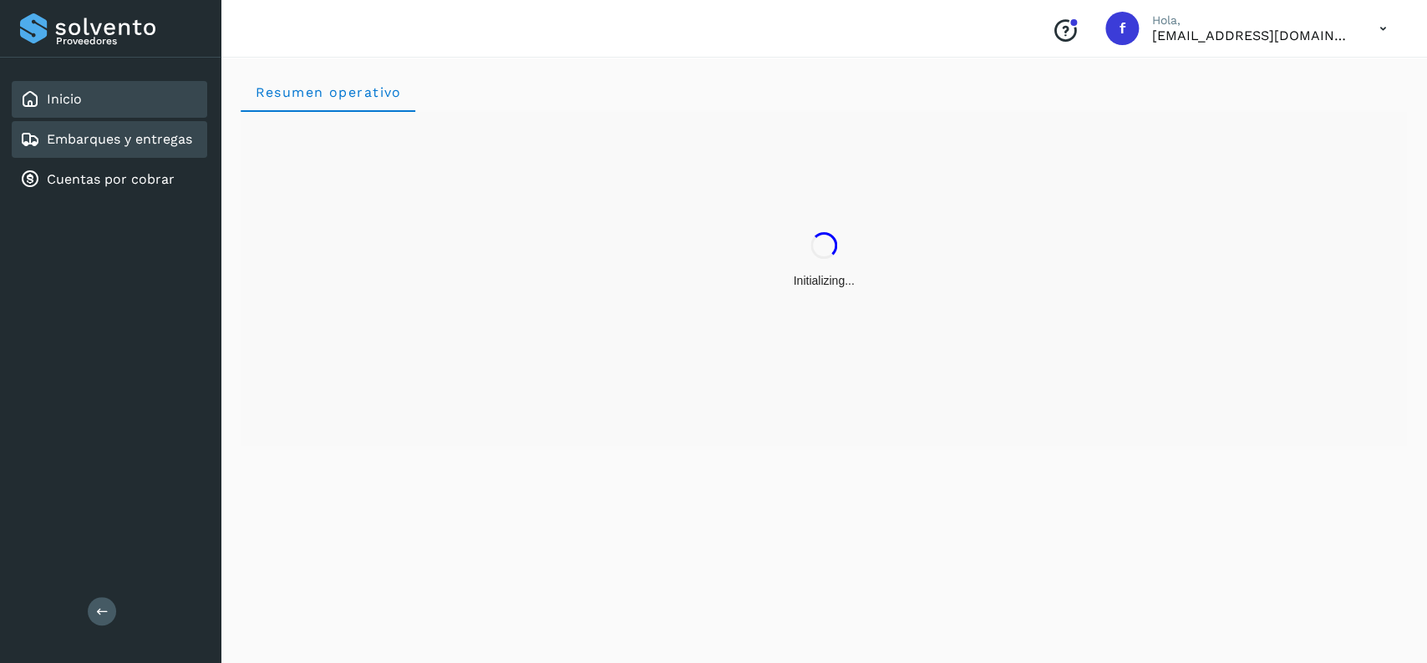
click at [190, 141] on link "Embarques y entregas" at bounding box center [119, 139] width 145 height 16
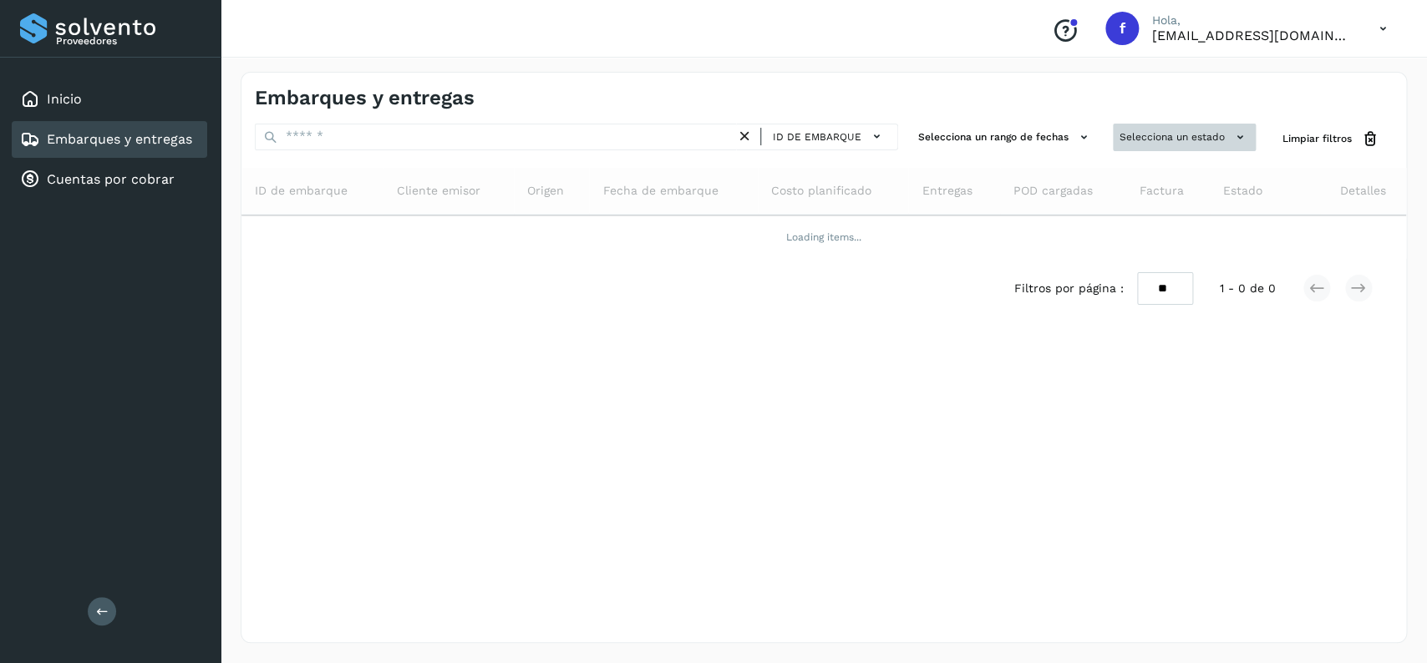
click at [1165, 140] on button "Selecciona un estado" at bounding box center [1184, 138] width 143 height 28
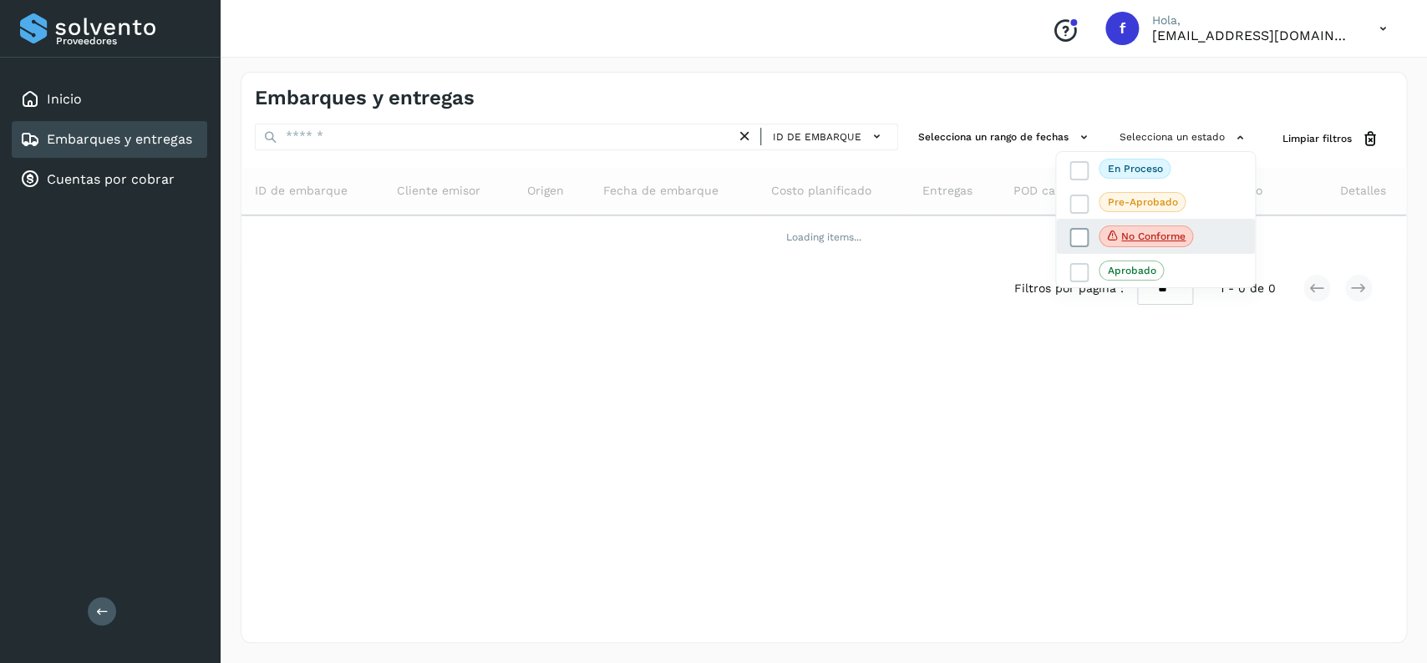
click at [1076, 236] on icon at bounding box center [1079, 238] width 17 height 17
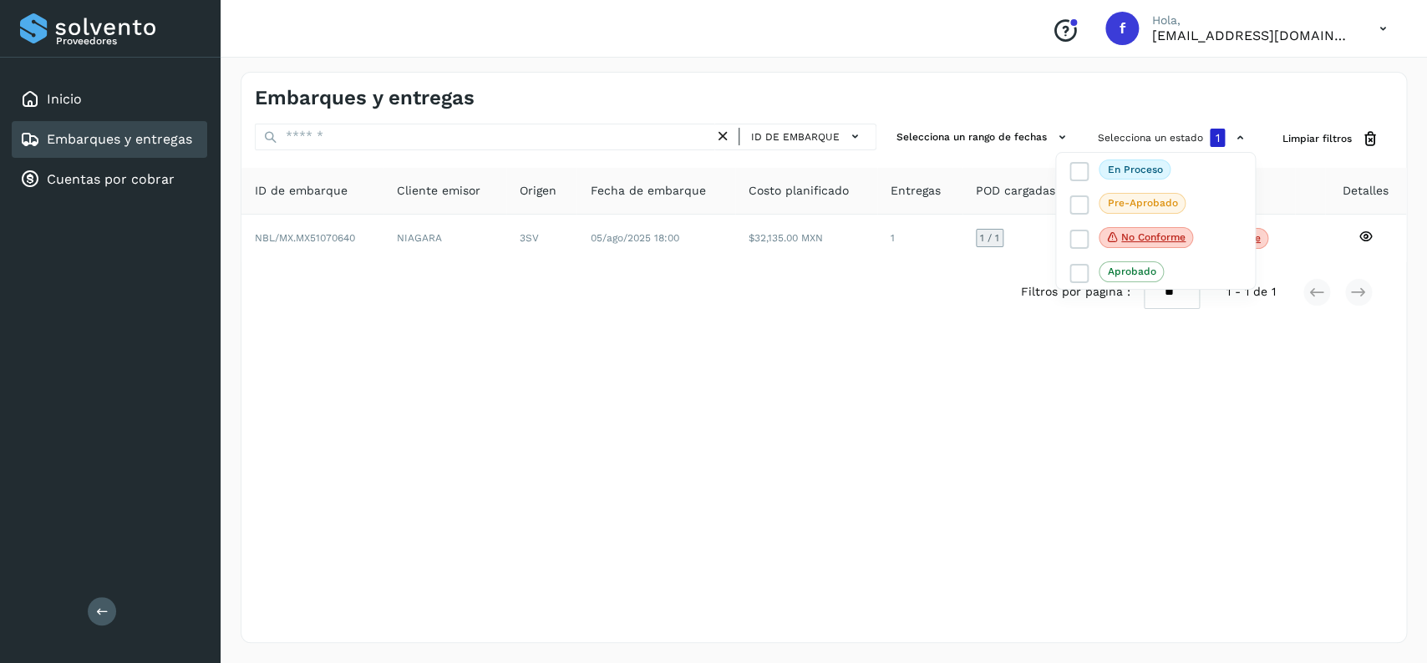
click at [801, 422] on div at bounding box center [713, 331] width 1427 height 663
click at [113, 139] on link "Embarques y entregas" at bounding box center [119, 139] width 145 height 16
